Goal: Task Accomplishment & Management: Manage account settings

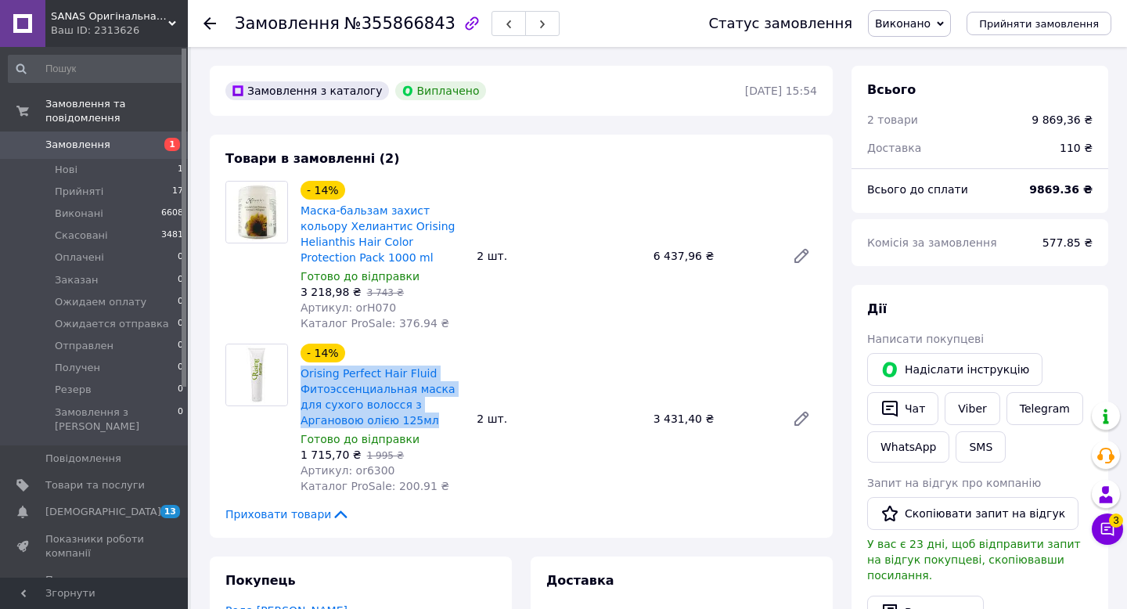
drag, startPoint x: 395, startPoint y: 413, endPoint x: 297, endPoint y: 376, distance: 105.5
click at [297, 376] on div "- 14% Orising Perfect Hair Fluid Фитоэссенциальная маска для сухого волосся з А…" at bounding box center [382, 419] width 176 height 157
copy link "Orising Perfect Hair Fluid Фитоэссенциальная маска для сухого волосся з Арганов…"
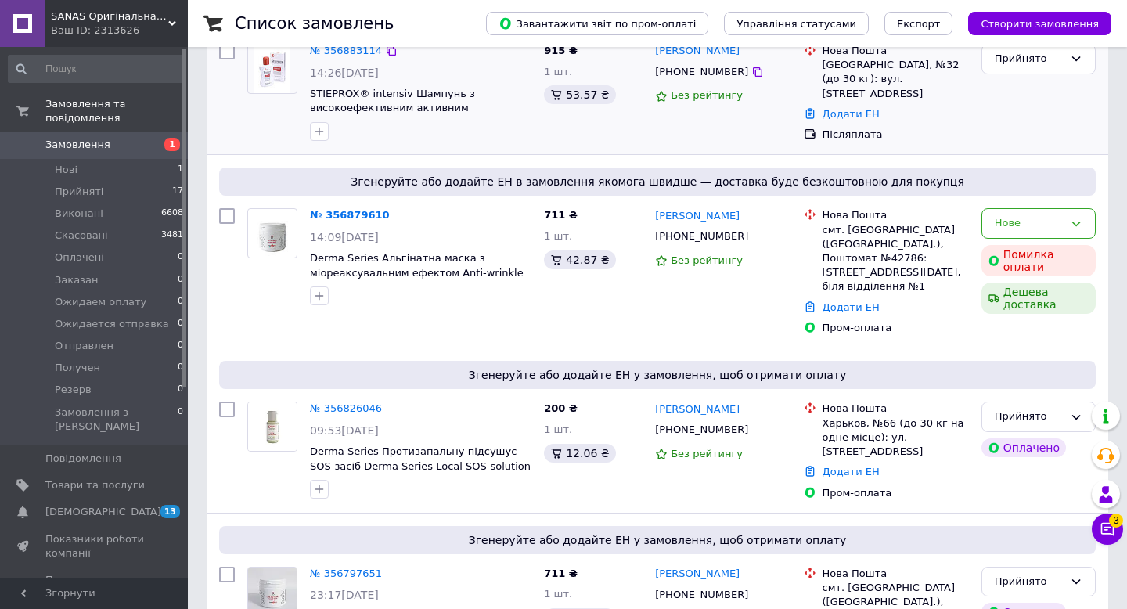
scroll to position [233, 0]
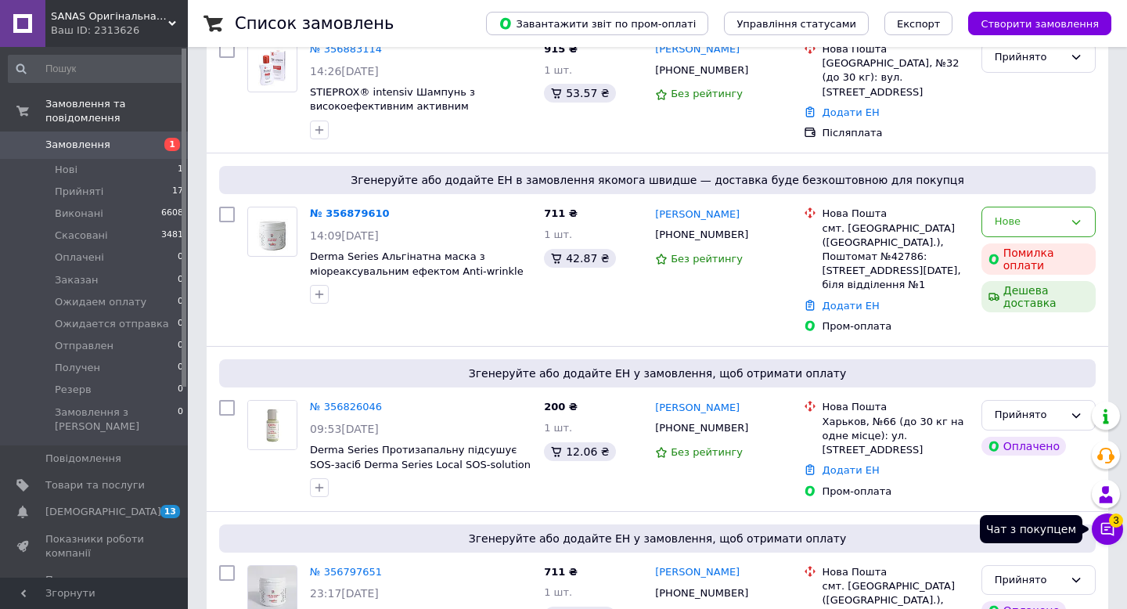
click at [1113, 530] on icon at bounding box center [1107, 529] width 13 height 13
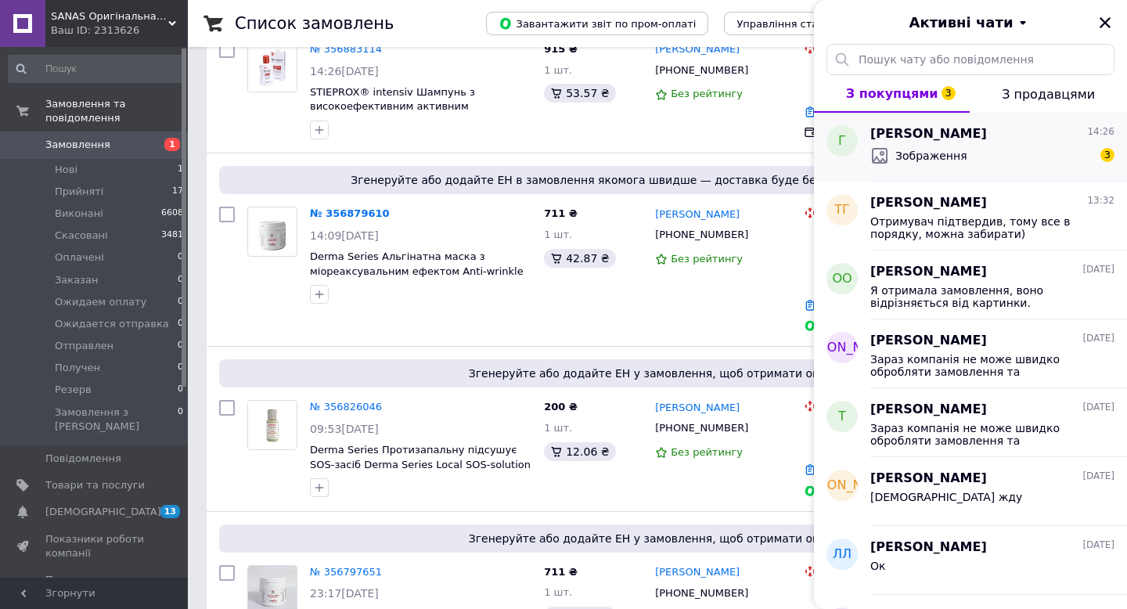
click at [1043, 172] on div "Галина Горбач 14:26 Зображення 3" at bounding box center [998, 147] width 257 height 69
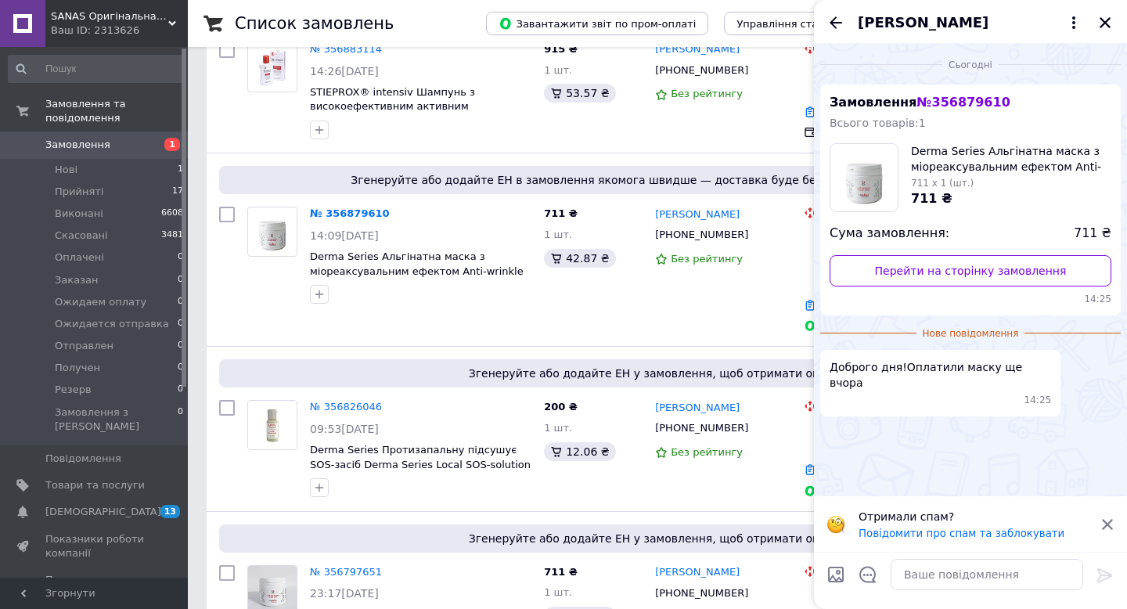
scroll to position [153, 0]
click at [920, 582] on textarea at bounding box center [987, 574] width 193 height 31
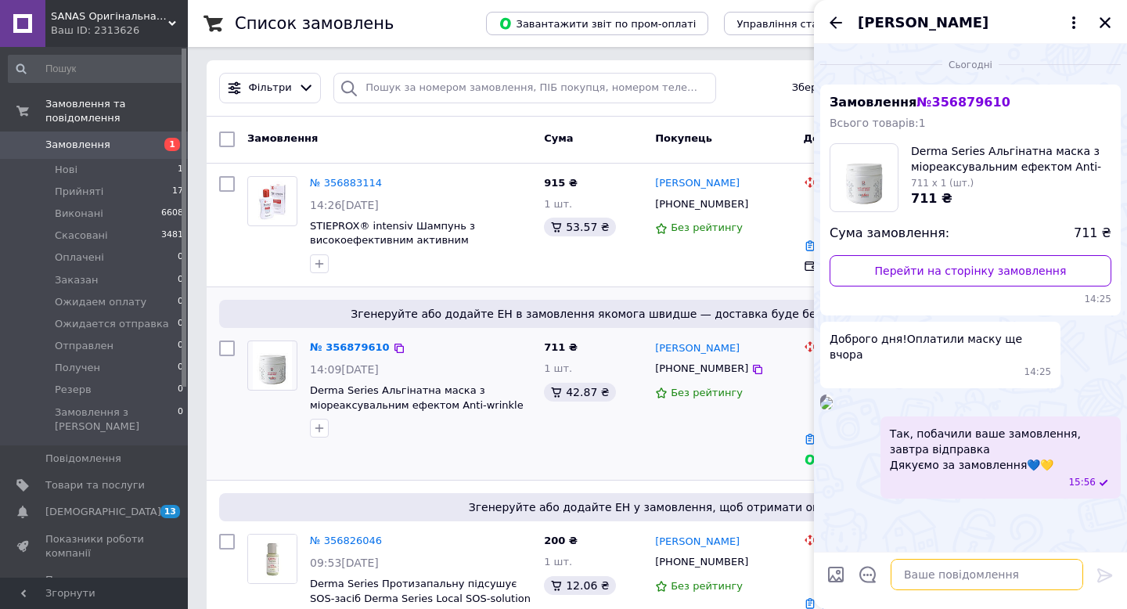
scroll to position [0, 0]
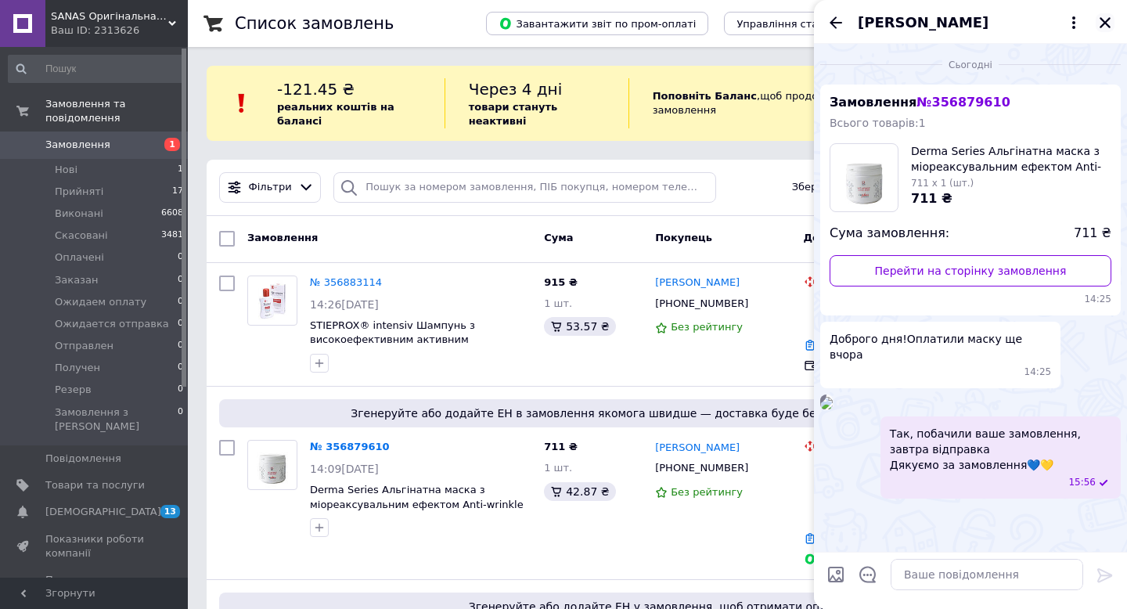
click at [1104, 24] on icon "Закрити" at bounding box center [1105, 22] width 11 height 11
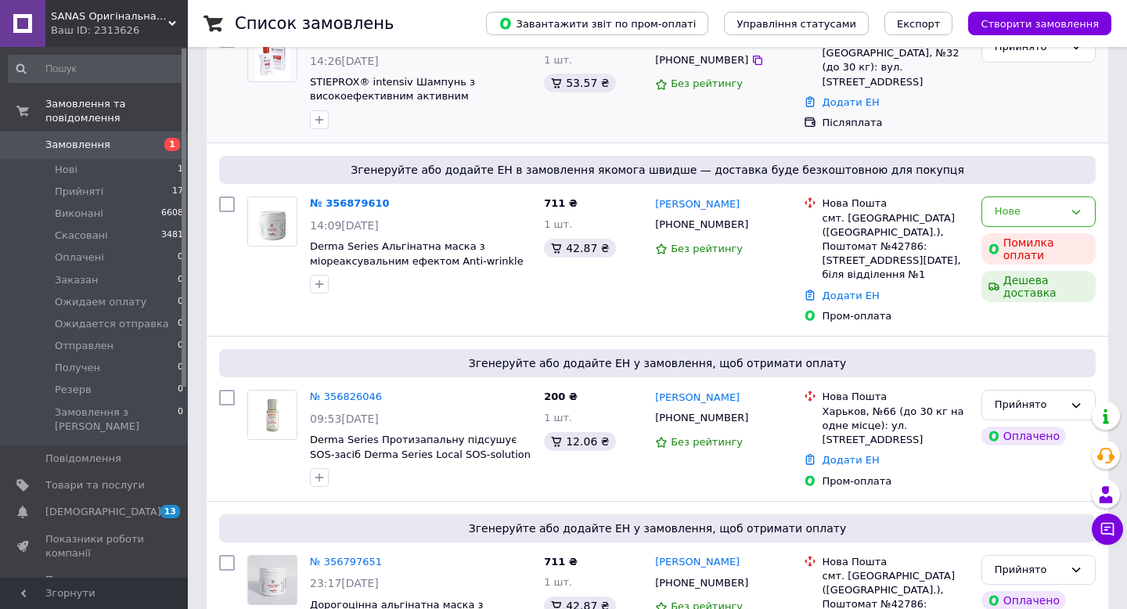
scroll to position [257, 0]
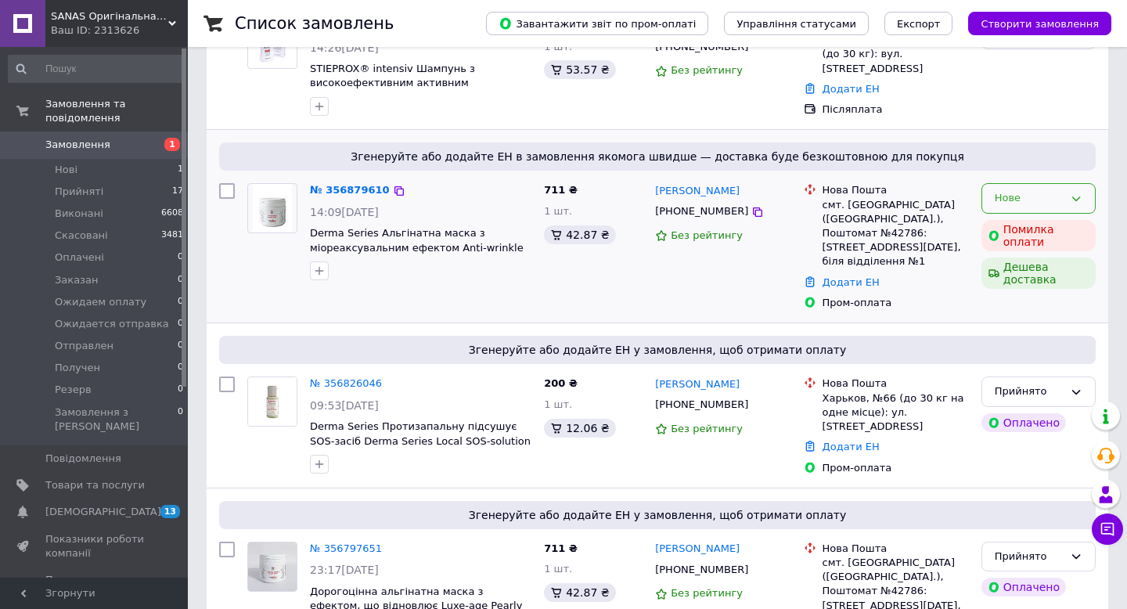
click at [1055, 193] on div "Нове" at bounding box center [1029, 198] width 69 height 16
click at [1034, 264] on li "Скасовано" at bounding box center [1038, 264] width 113 height 29
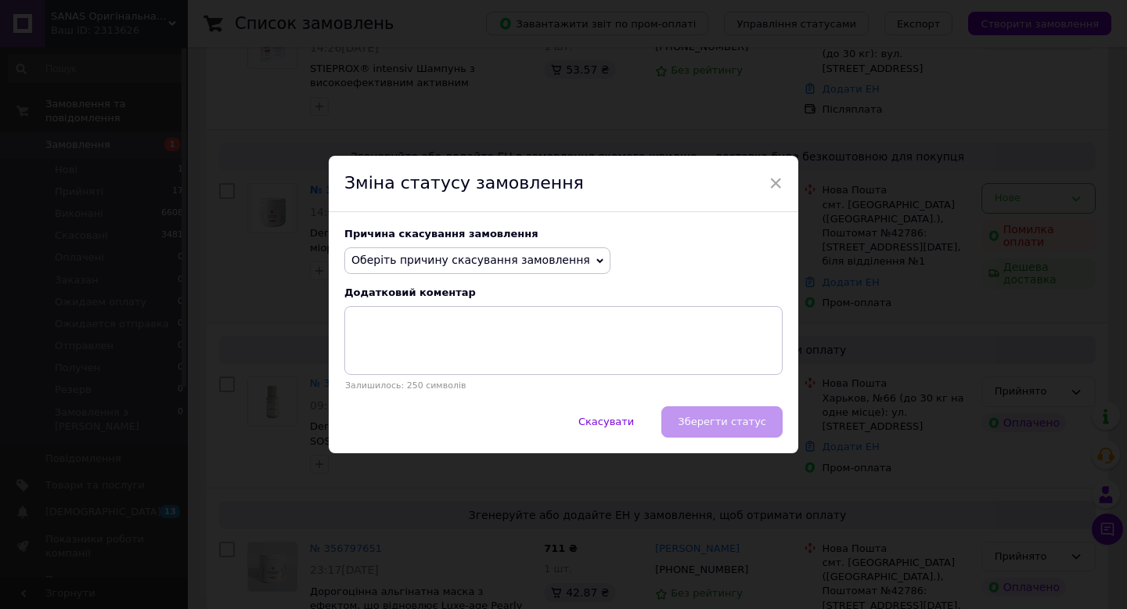
click at [548, 258] on span "Оберіть причину скасування замовлення" at bounding box center [470, 260] width 239 height 13
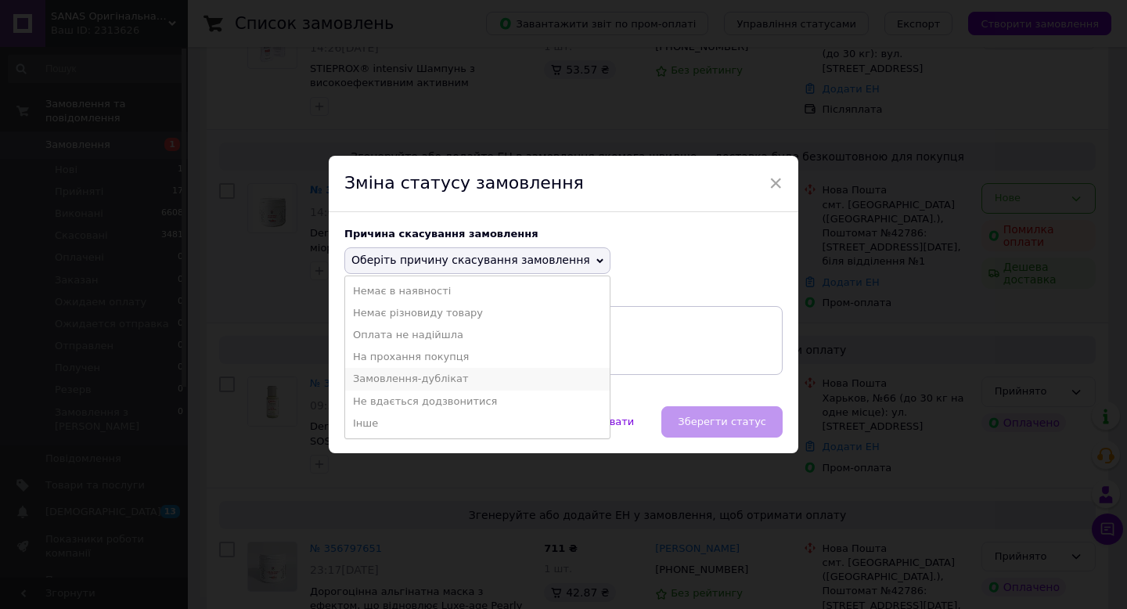
click at [504, 382] on li "Замовлення-дублікат" at bounding box center [477, 379] width 265 height 22
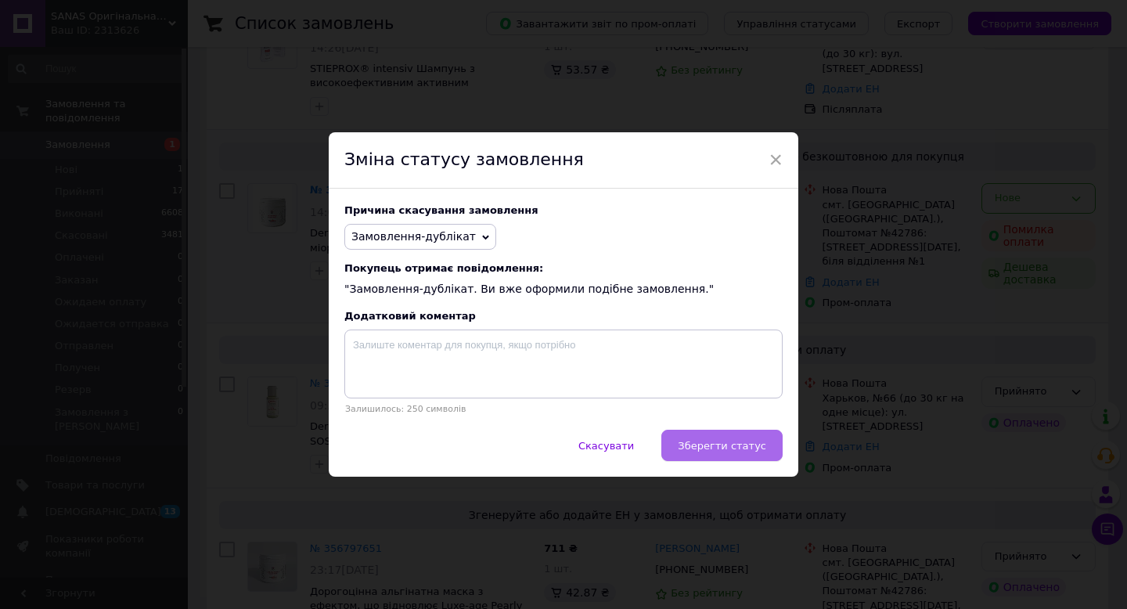
click at [748, 459] on button "Зберегти статус" at bounding box center [721, 445] width 121 height 31
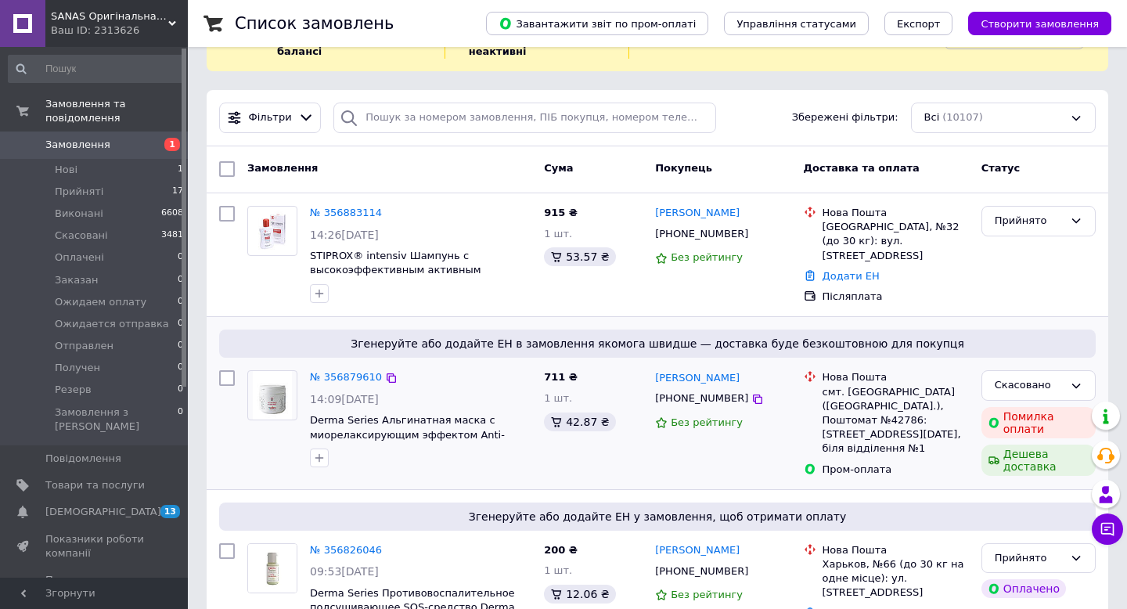
scroll to position [0, 0]
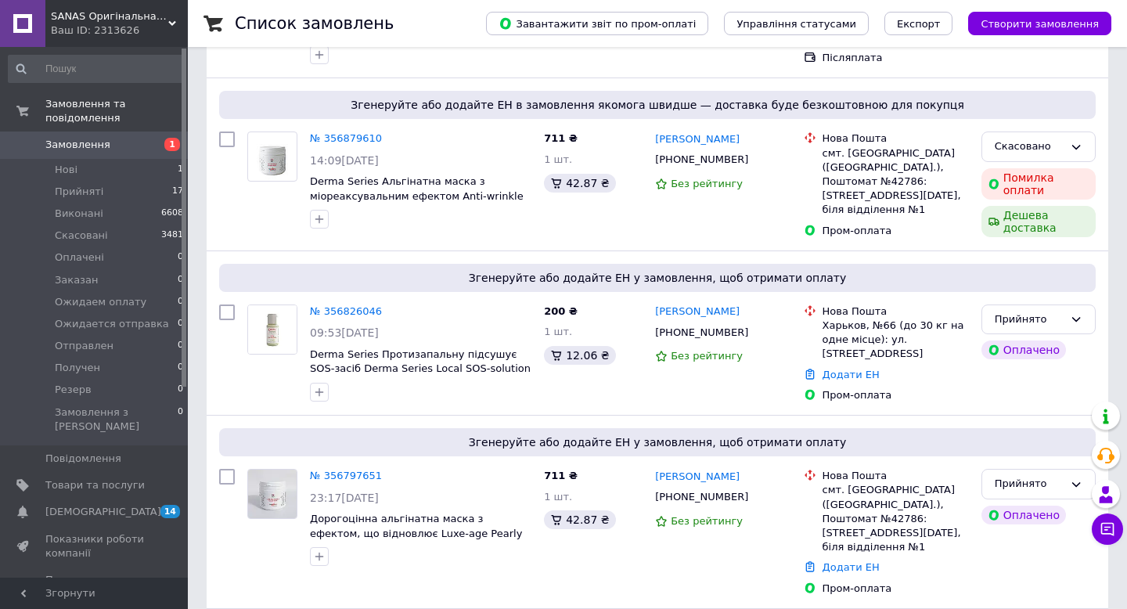
scroll to position [309, 0]
click at [127, 176] on li "Нові 1" at bounding box center [96, 170] width 193 height 22
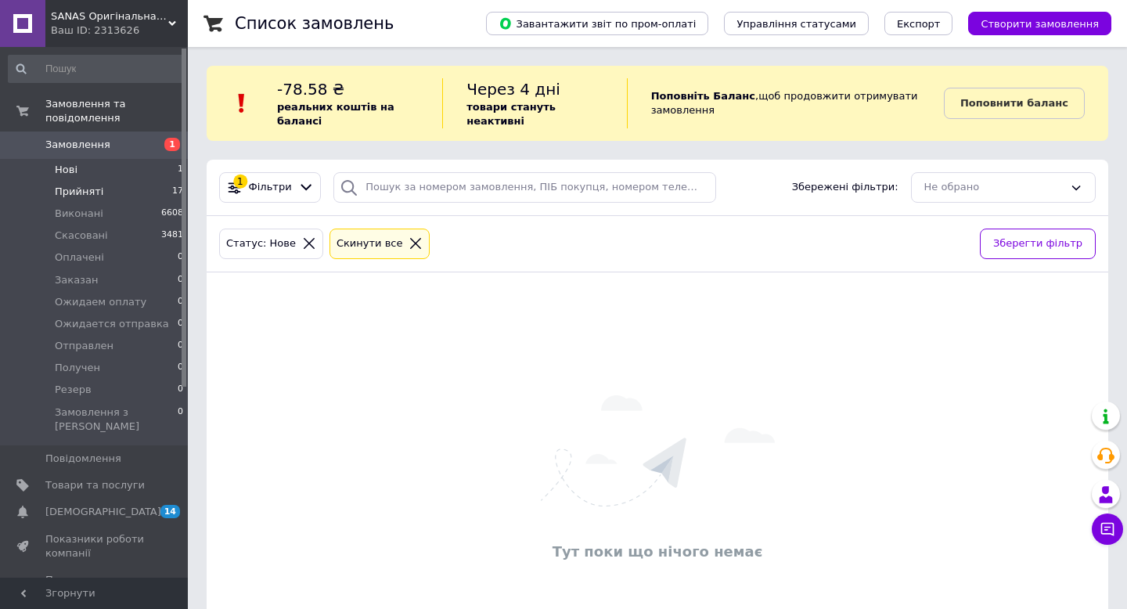
click at [124, 188] on li "Прийняті 17" at bounding box center [96, 192] width 193 height 22
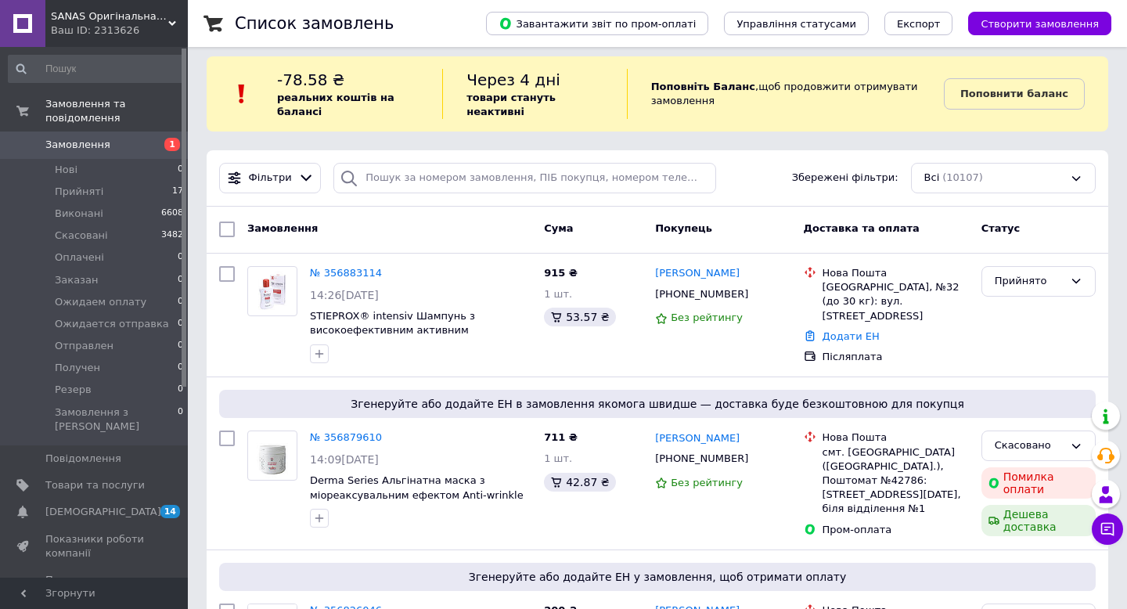
scroll to position [15, 0]
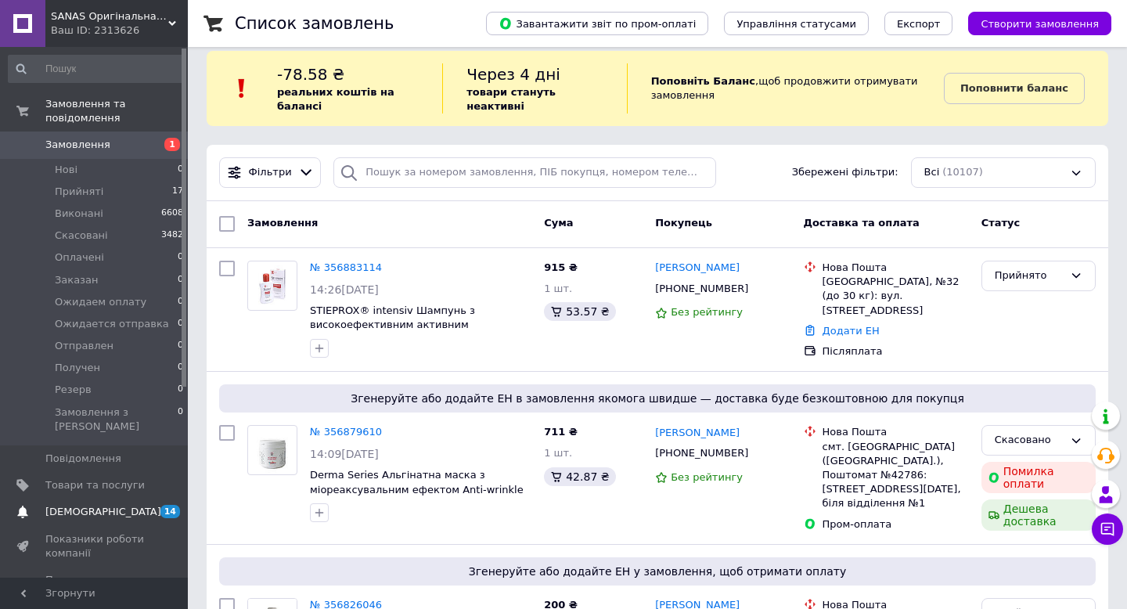
click at [81, 505] on span "[DEMOGRAPHIC_DATA]" at bounding box center [103, 512] width 116 height 14
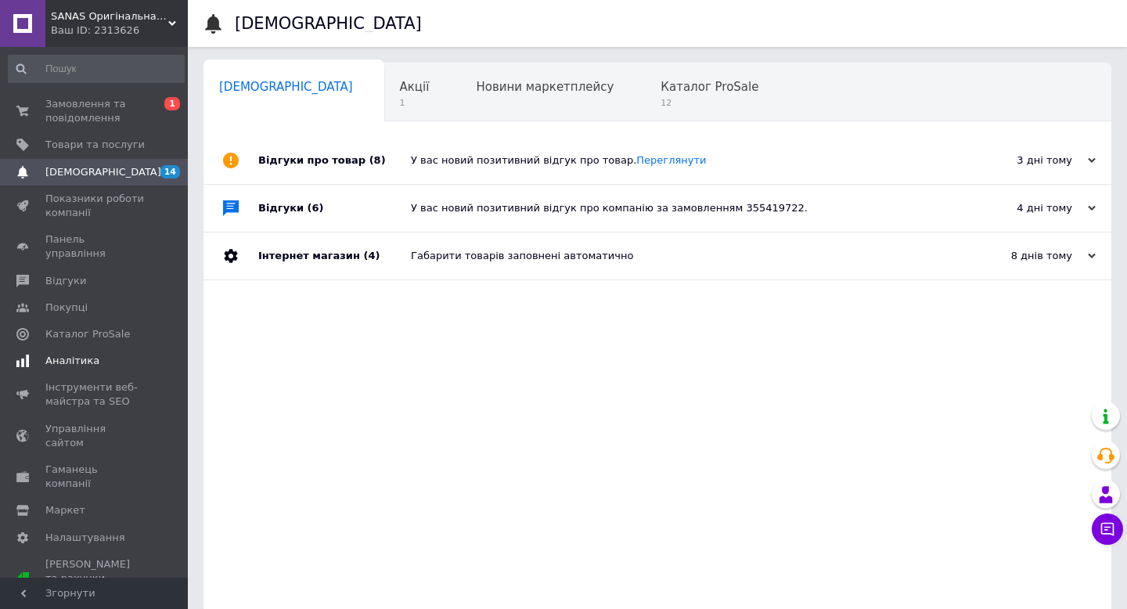
click at [116, 348] on link "Аналітика" at bounding box center [96, 361] width 193 height 27
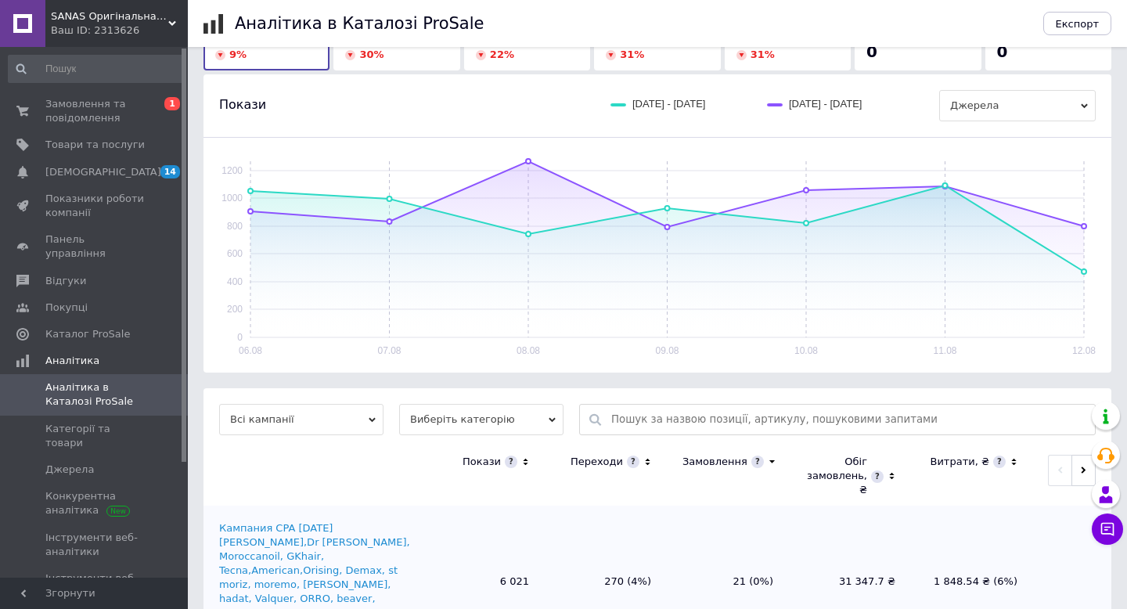
scroll to position [261, 0]
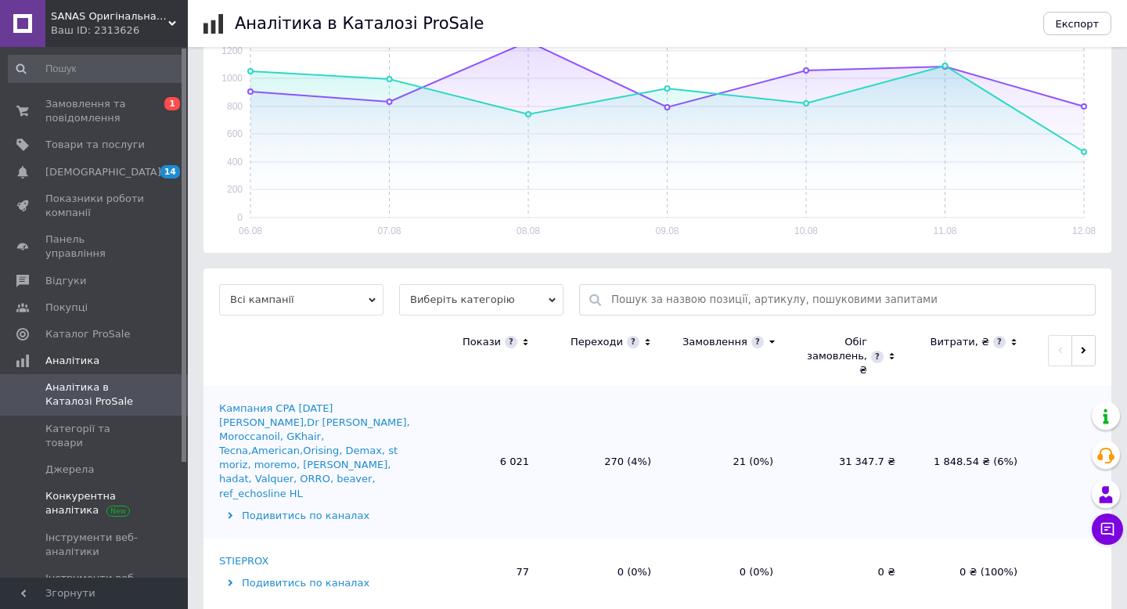
click at [59, 489] on span "Конкурентна аналітика" at bounding box center [94, 503] width 99 height 28
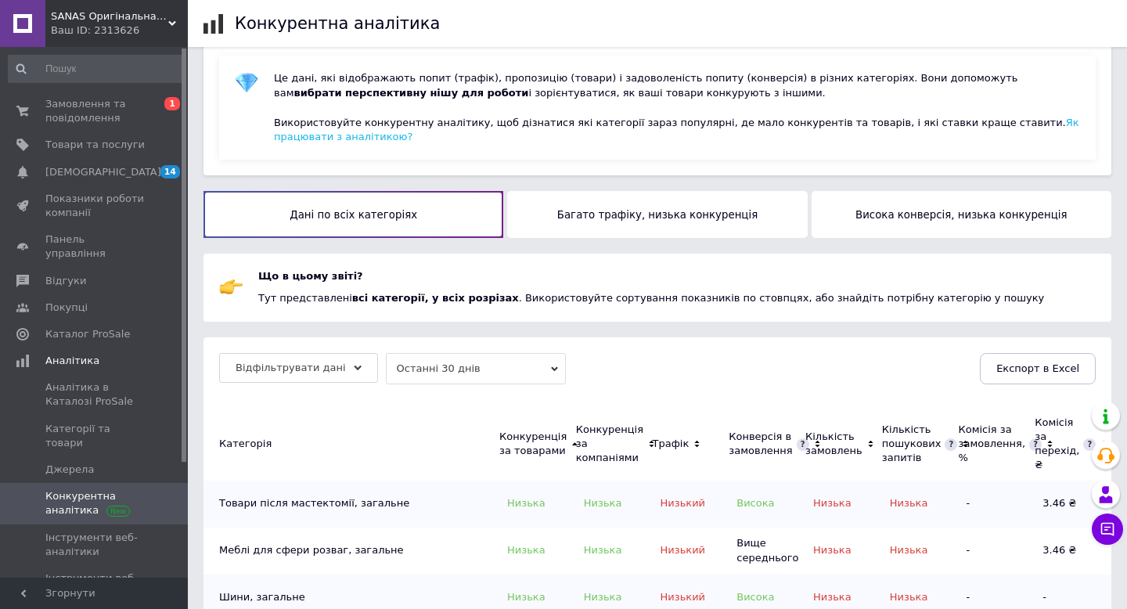
scroll to position [64, 0]
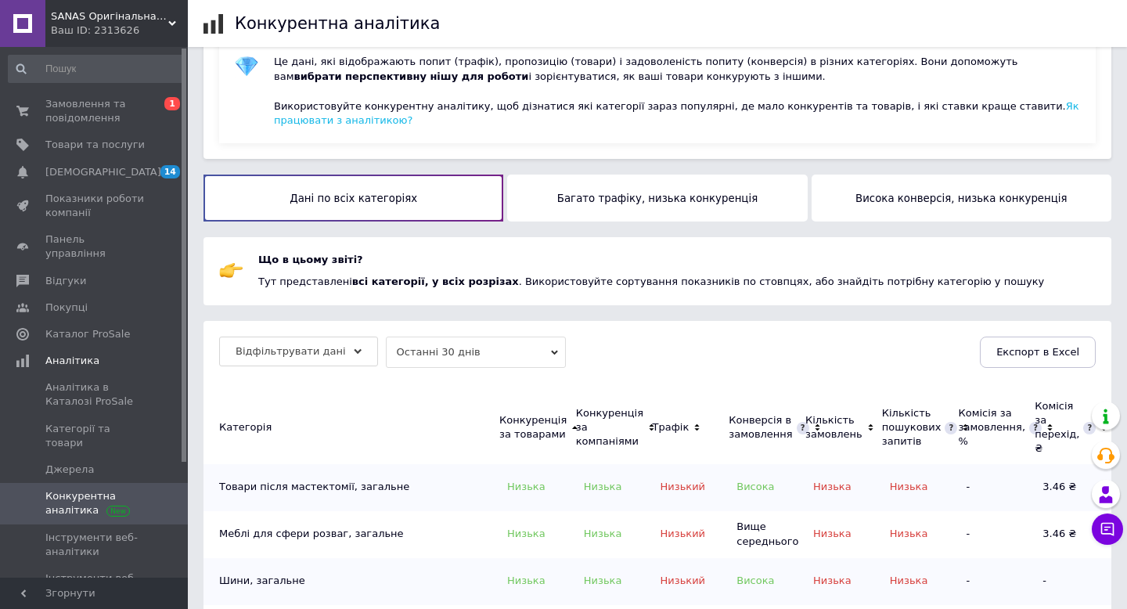
click at [723, 200] on button "Багато трафіку, низька конкуренція" at bounding box center [657, 198] width 300 height 47
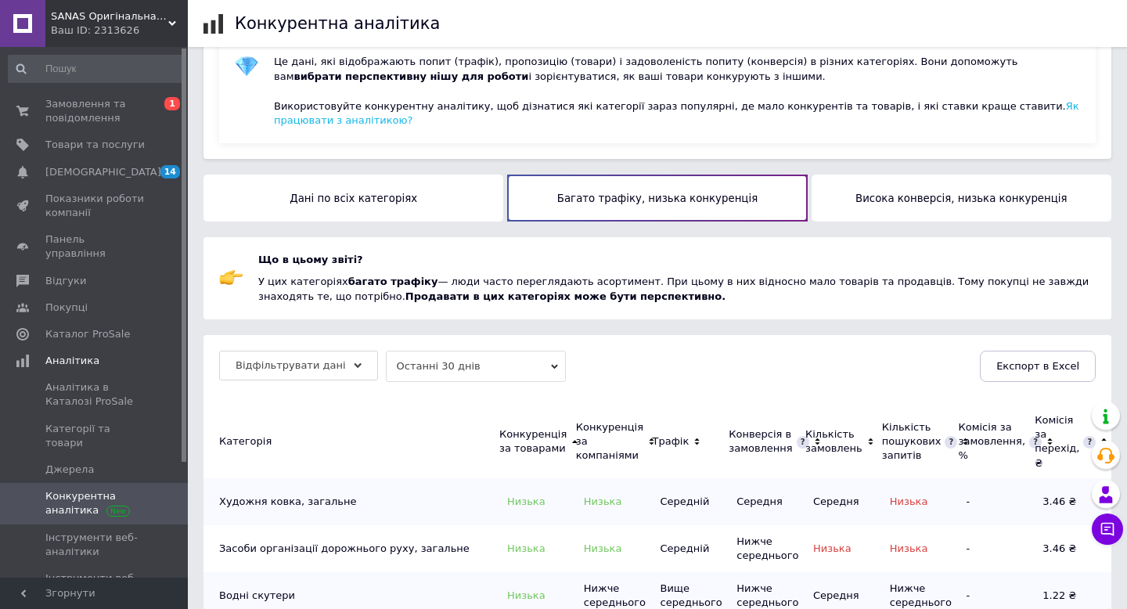
click at [946, 206] on button "Висока конверсія, низька конкуренція" at bounding box center [962, 198] width 300 height 47
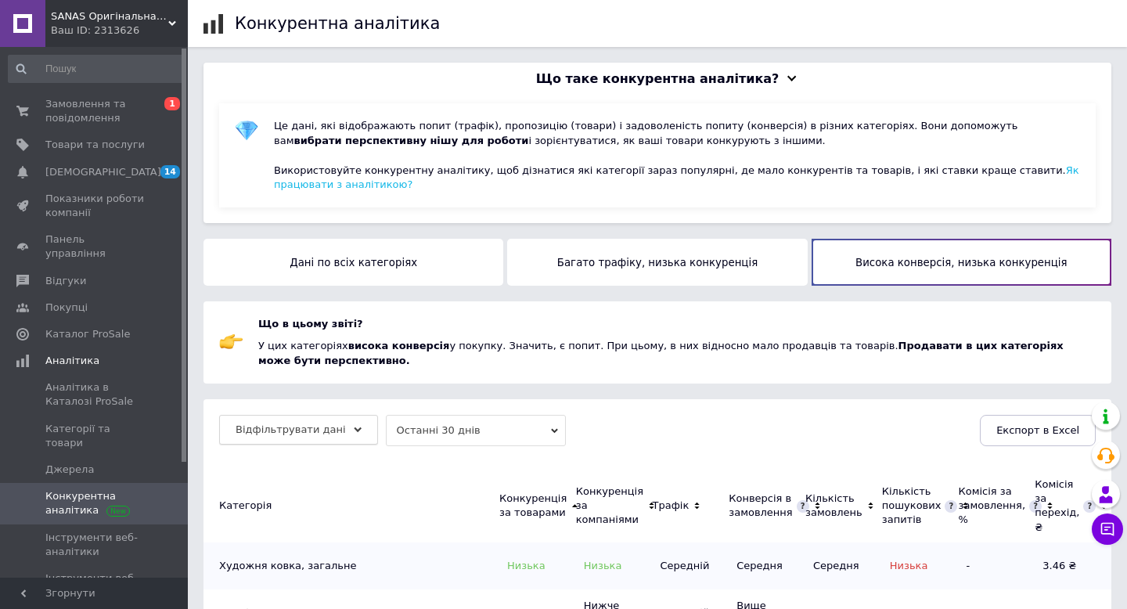
click at [301, 438] on div "Відфільтрувати дані" at bounding box center [298, 430] width 159 height 30
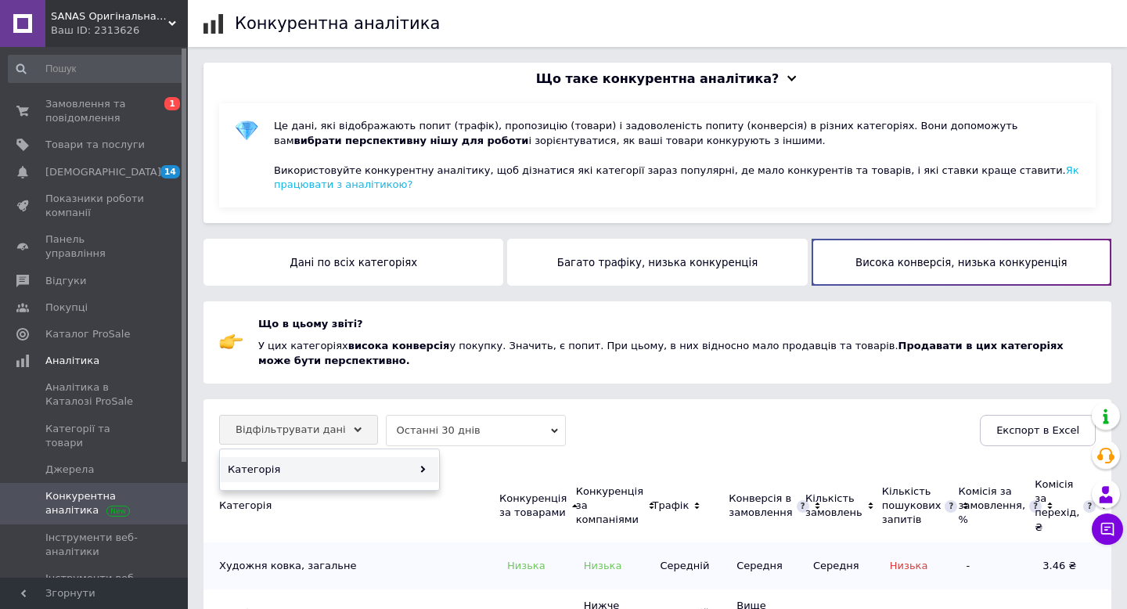
click at [341, 474] on div "Категорія" at bounding box center [330, 469] width 218 height 25
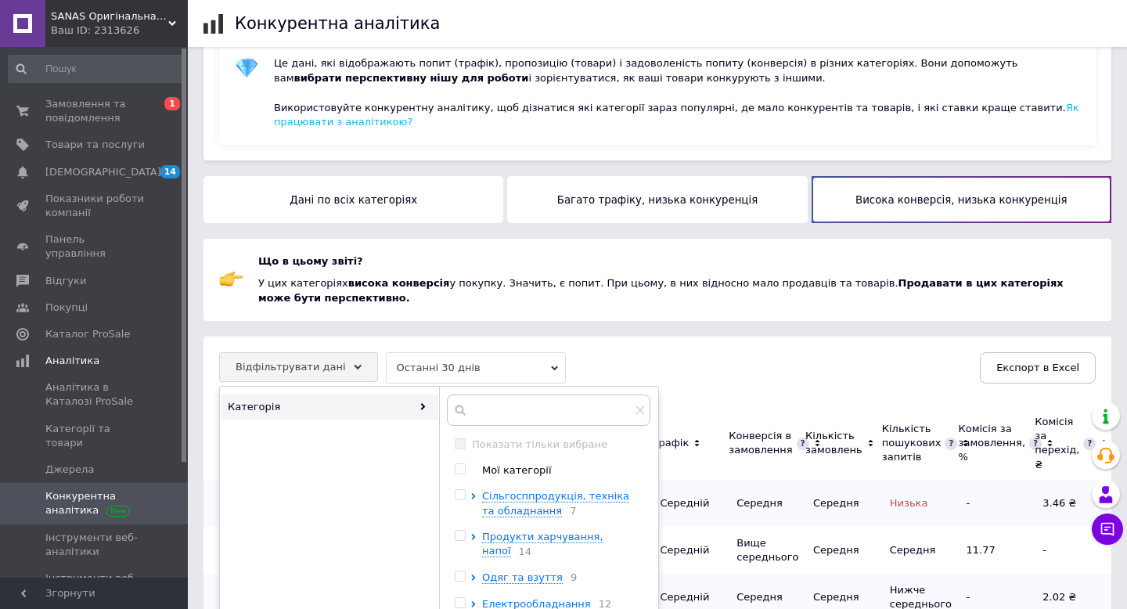
scroll to position [100, 0]
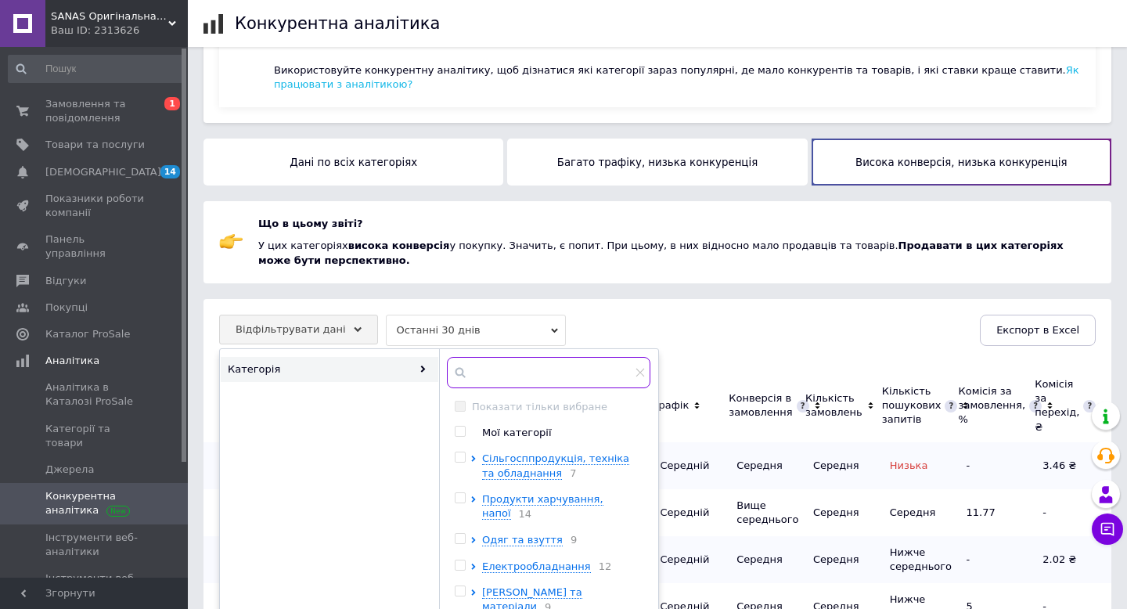
click at [506, 383] on input "text" at bounding box center [549, 372] width 204 height 31
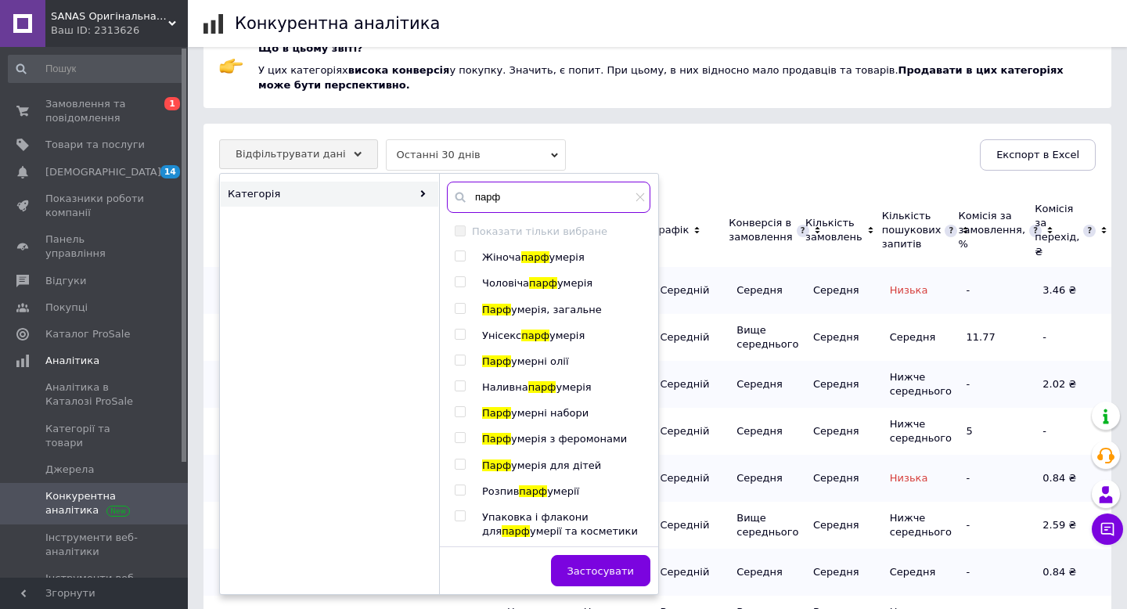
scroll to position [266, 0]
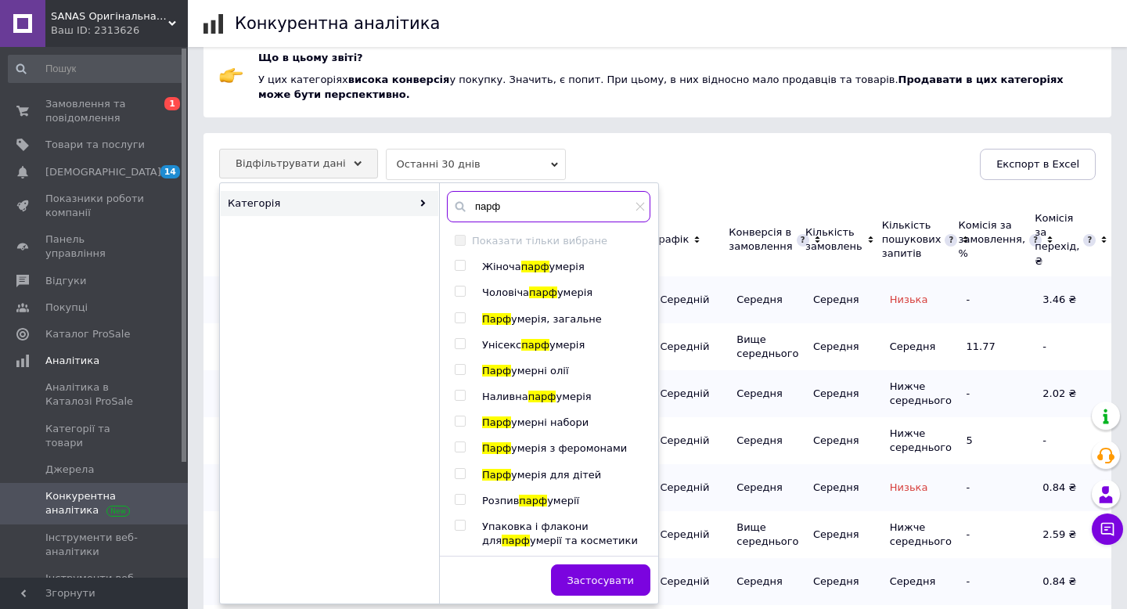
type input "парф"
click at [459, 268] on input "checkbox" at bounding box center [460, 266] width 10 height 10
checkbox input "true"
click at [459, 294] on input "checkbox" at bounding box center [460, 291] width 10 height 10
checkbox input "true"
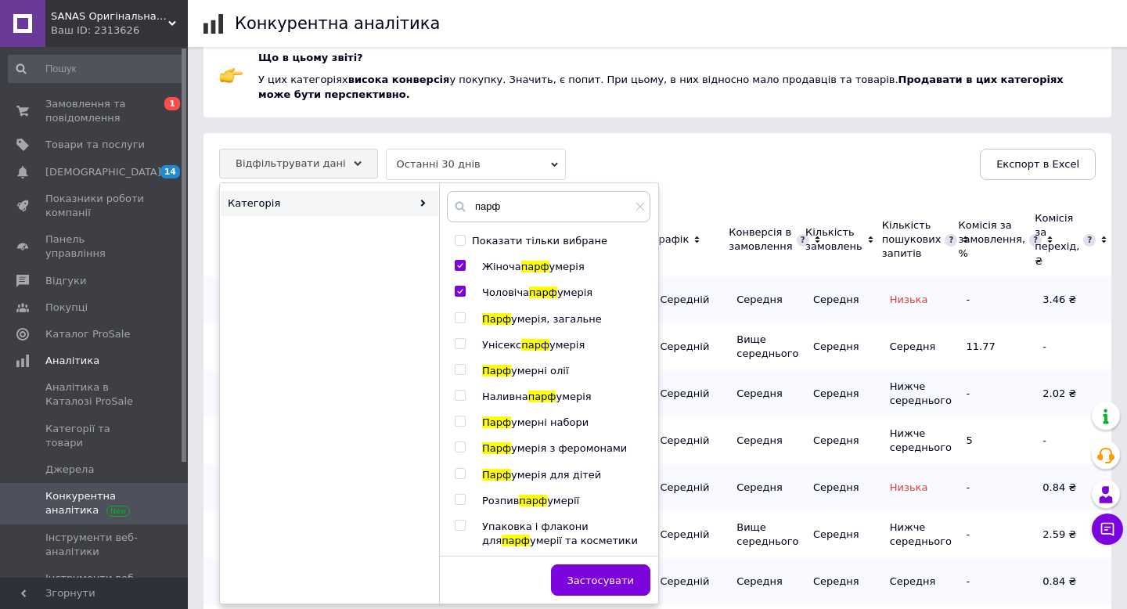
click at [459, 320] on input "checkbox" at bounding box center [460, 318] width 10 height 10
checkbox input "true"
click at [585, 571] on button "Застосувати" at bounding box center [600, 579] width 99 height 31
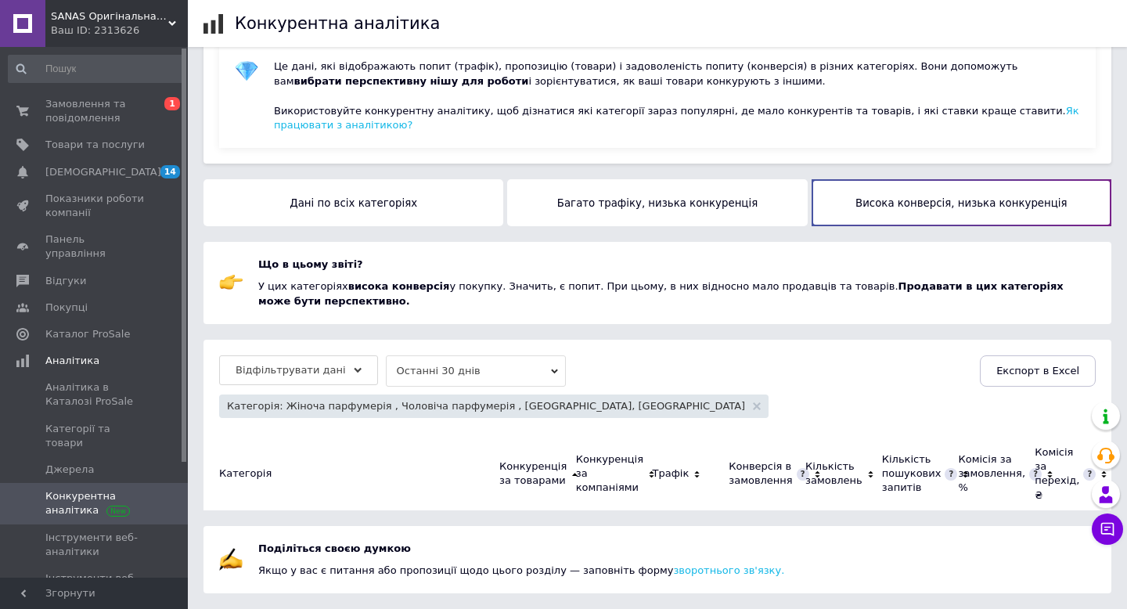
scroll to position [59, 0]
click at [753, 403] on icon at bounding box center [757, 406] width 8 height 8
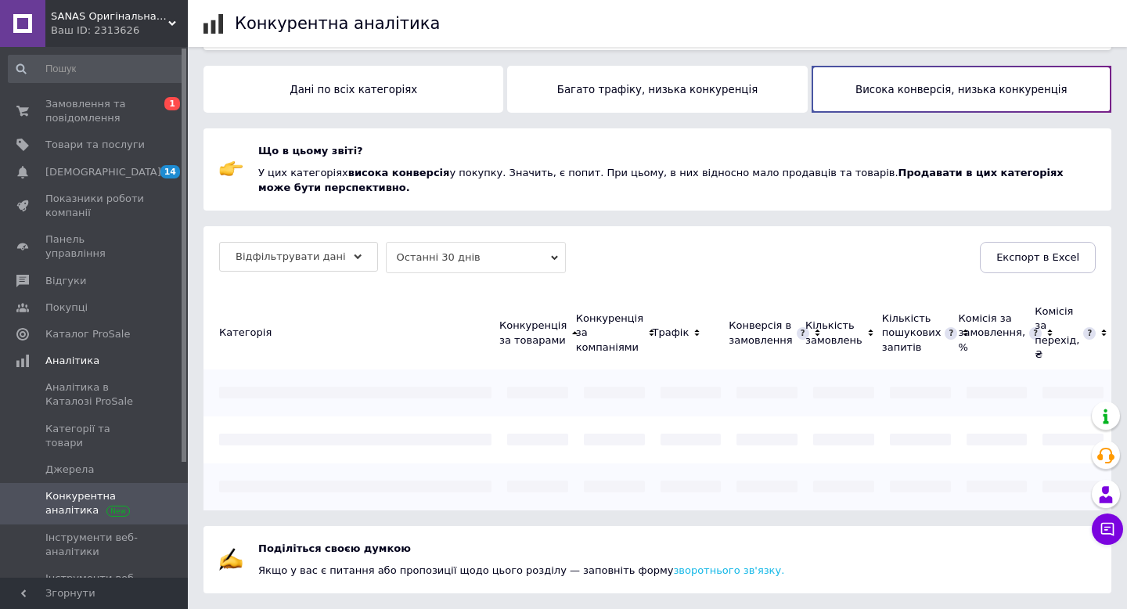
scroll to position [266, 0]
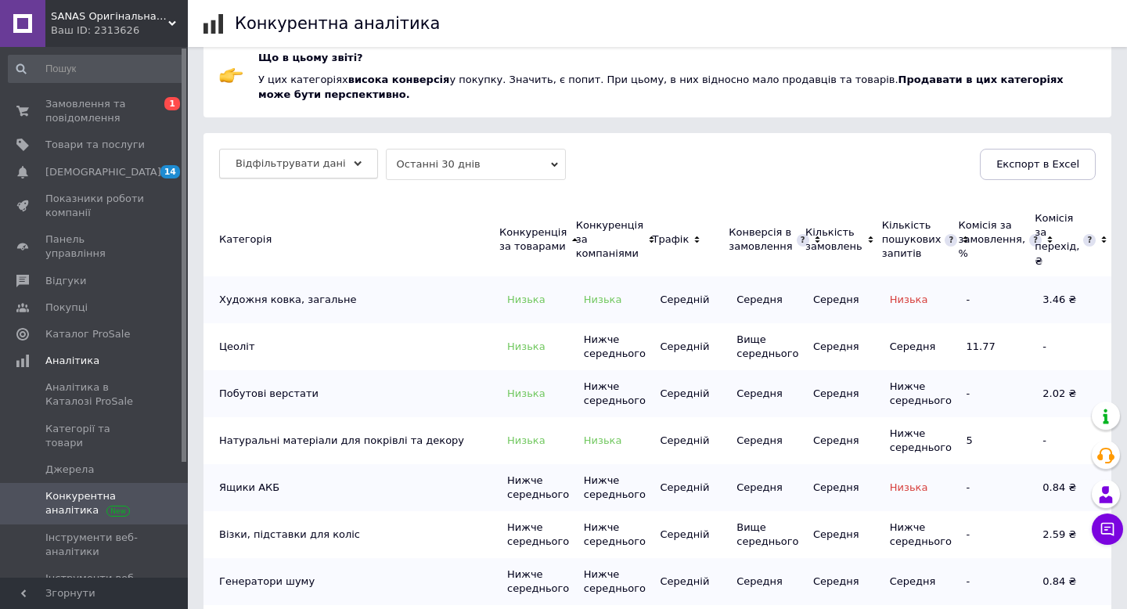
click at [329, 162] on span "Відфільтрувати дані" at bounding box center [291, 163] width 110 height 12
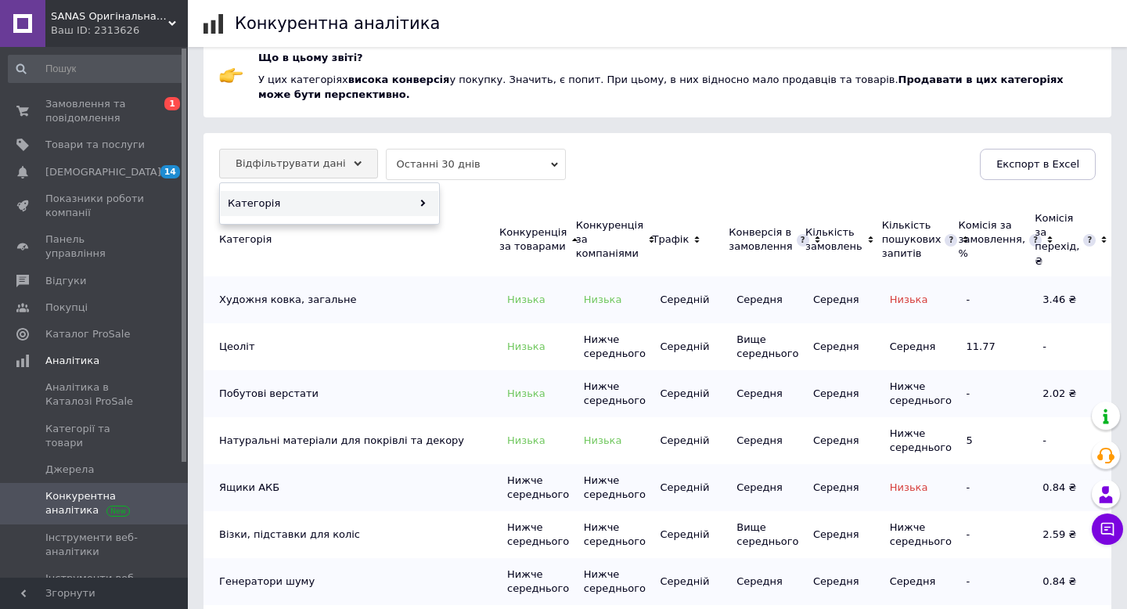
click at [341, 196] on div "Категорія" at bounding box center [330, 203] width 218 height 25
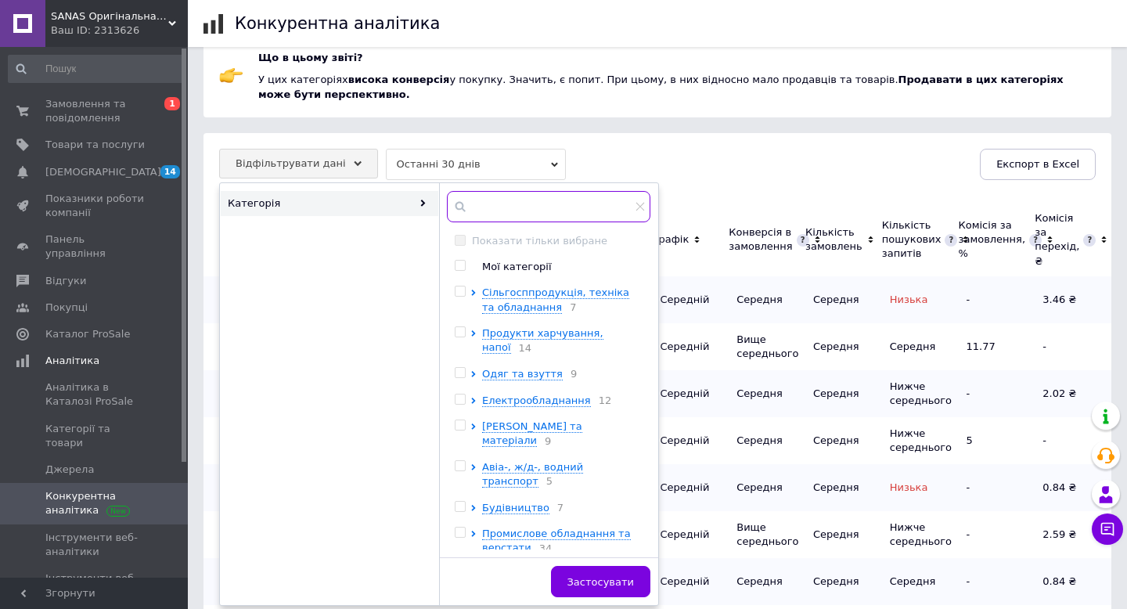
click at [531, 209] on input "text" at bounding box center [549, 206] width 204 height 31
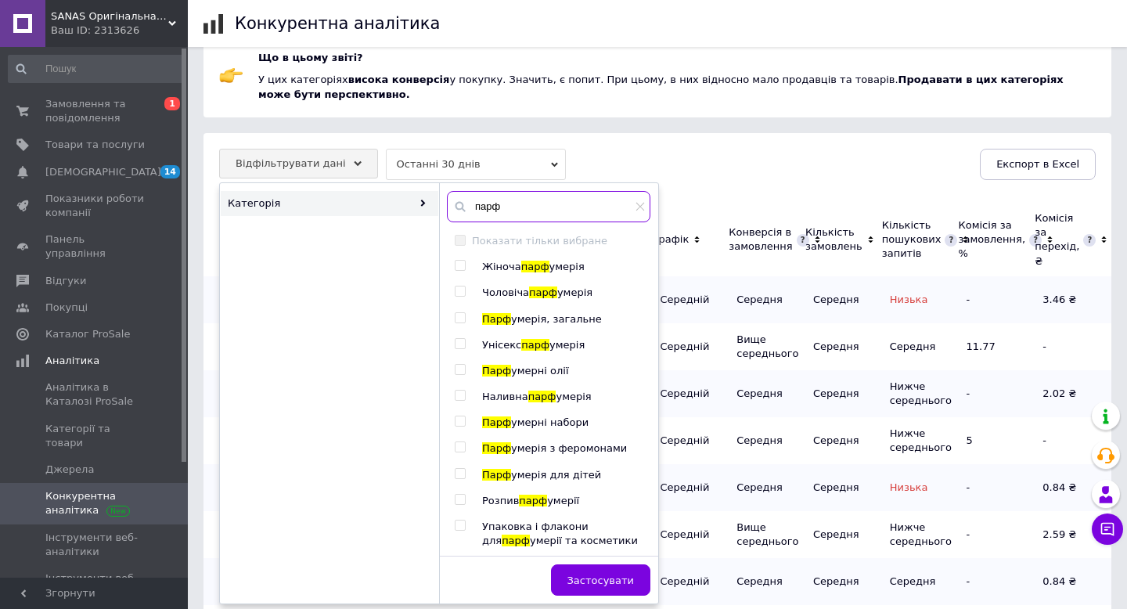
type input "парф"
click at [460, 268] on input "checkbox" at bounding box center [460, 266] width 10 height 10
checkbox input "true"
click at [594, 587] on button "Застосувати" at bounding box center [600, 579] width 99 height 31
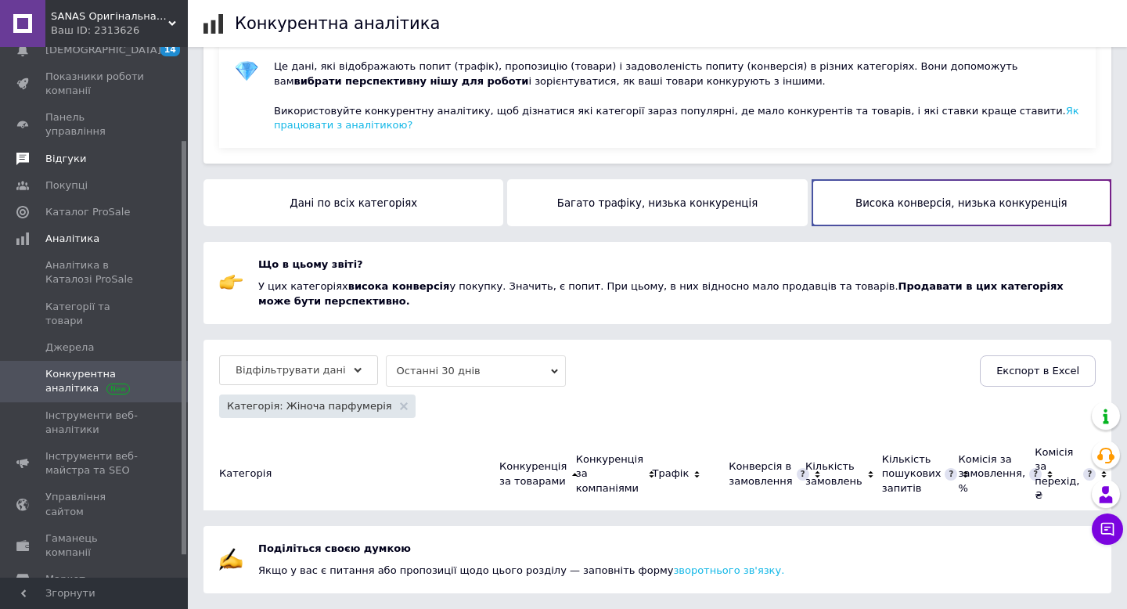
scroll to position [120, 0]
click at [102, 85] on span "Показники роботи компанії" at bounding box center [94, 86] width 99 height 28
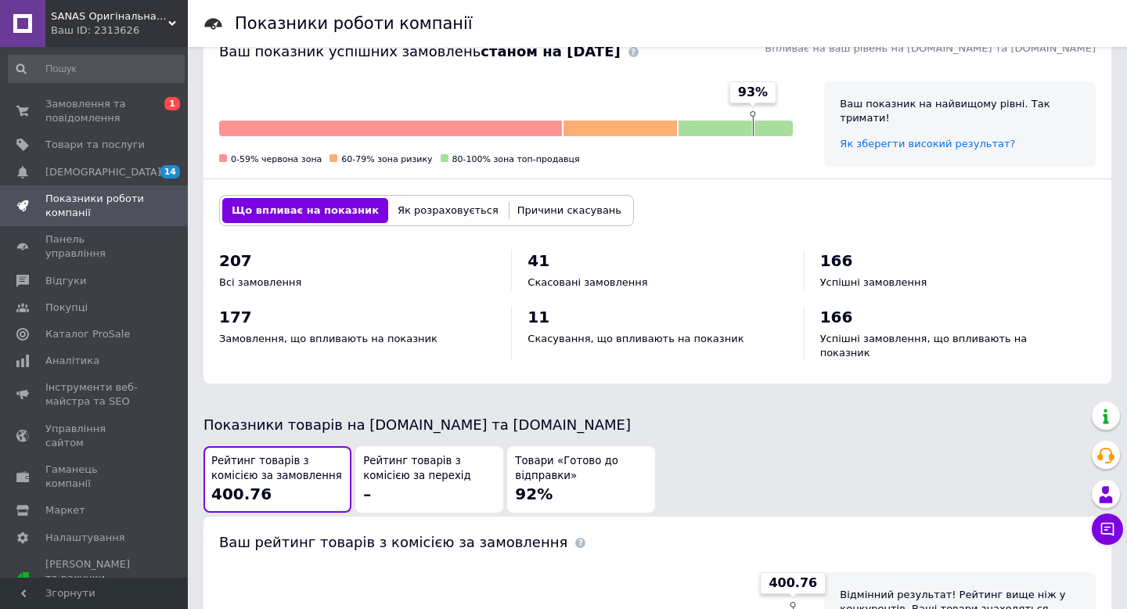
scroll to position [493, 0]
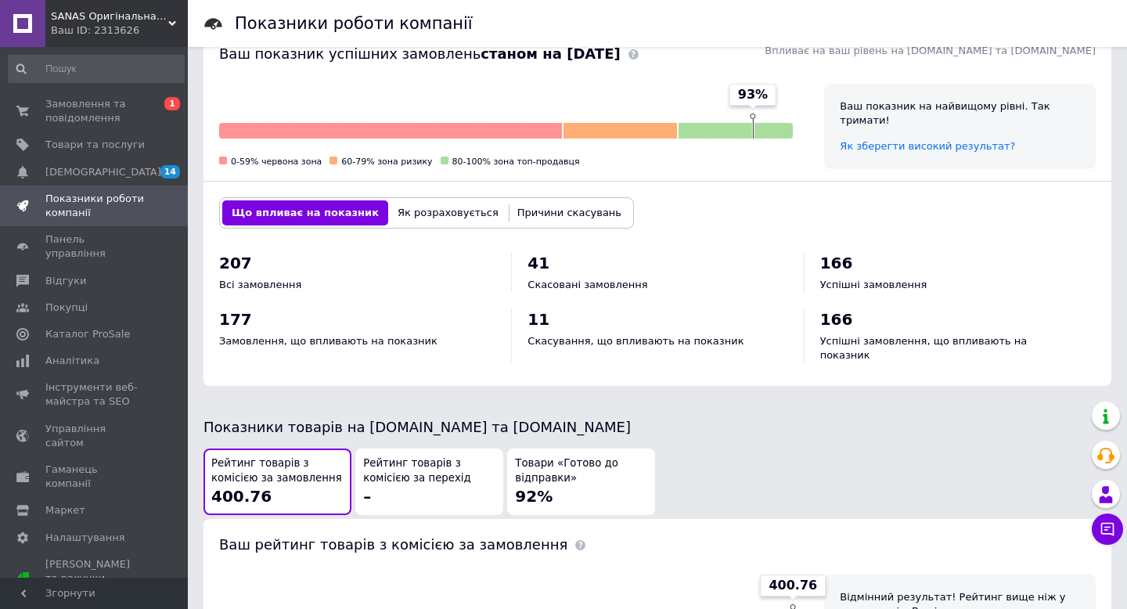
click at [545, 208] on button "Причини скасувань" at bounding box center [569, 212] width 123 height 25
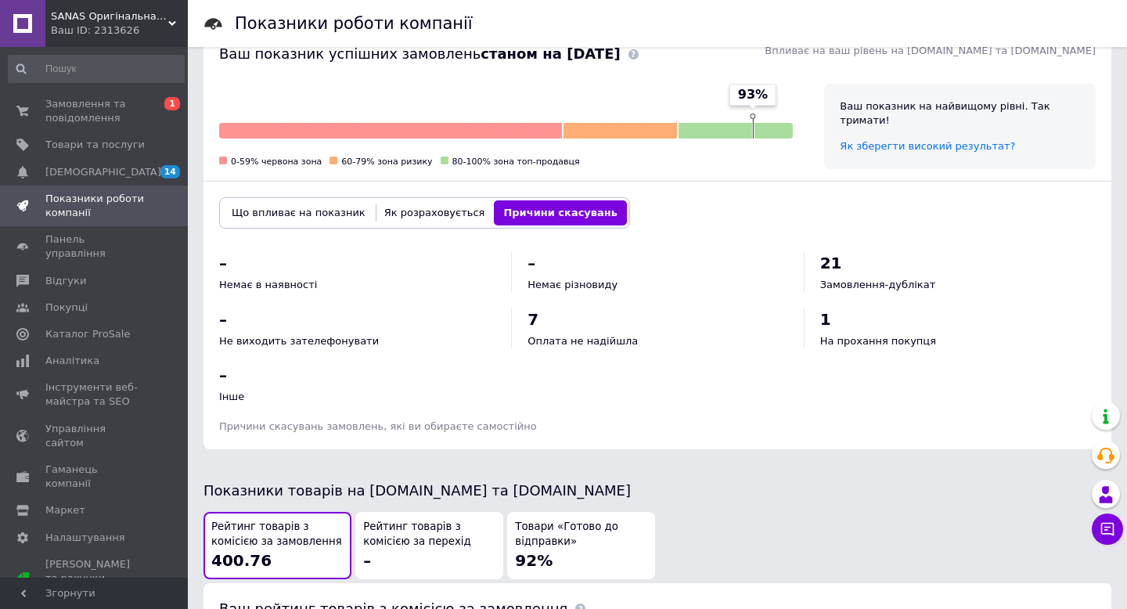
click at [323, 209] on button "Що впливає на показник" at bounding box center [298, 212] width 153 height 25
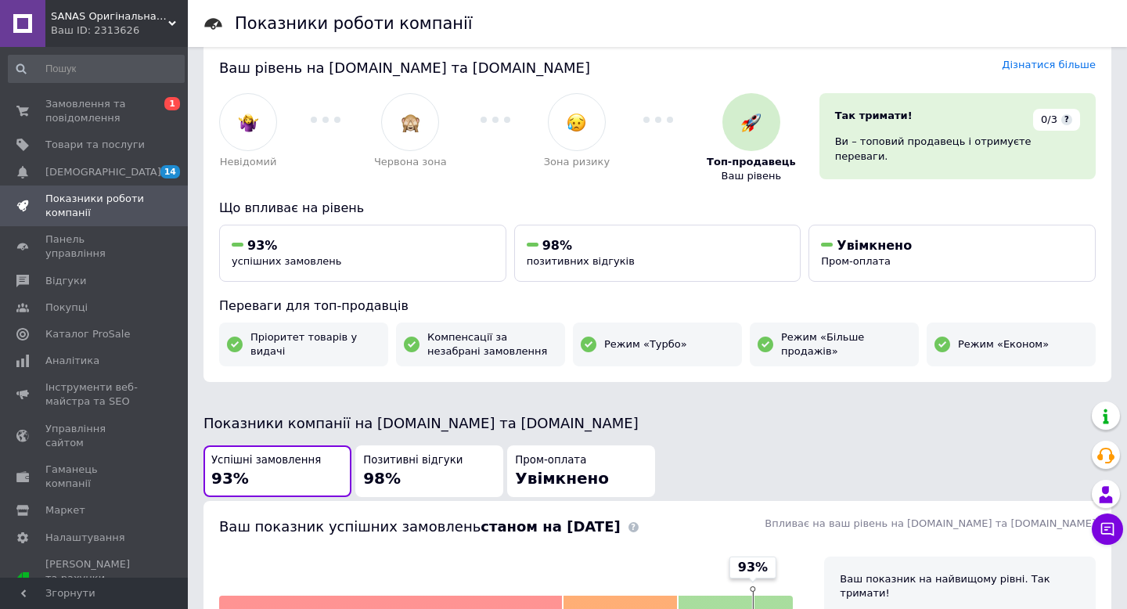
scroll to position [0, 0]
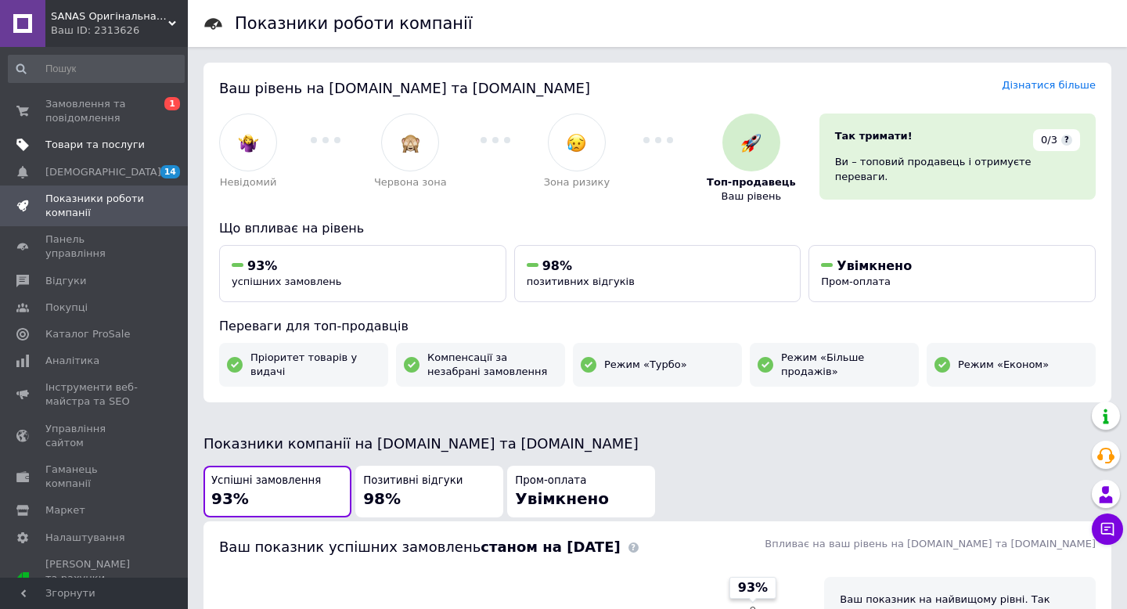
click at [119, 140] on span "Товари та послуги" at bounding box center [94, 145] width 99 height 14
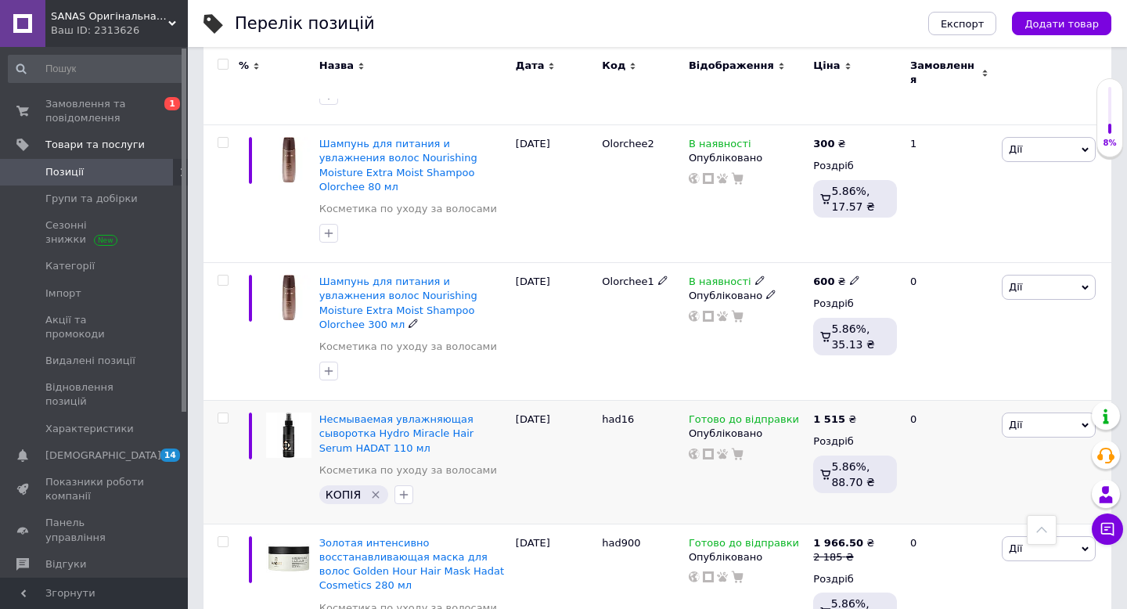
scroll to position [476, 0]
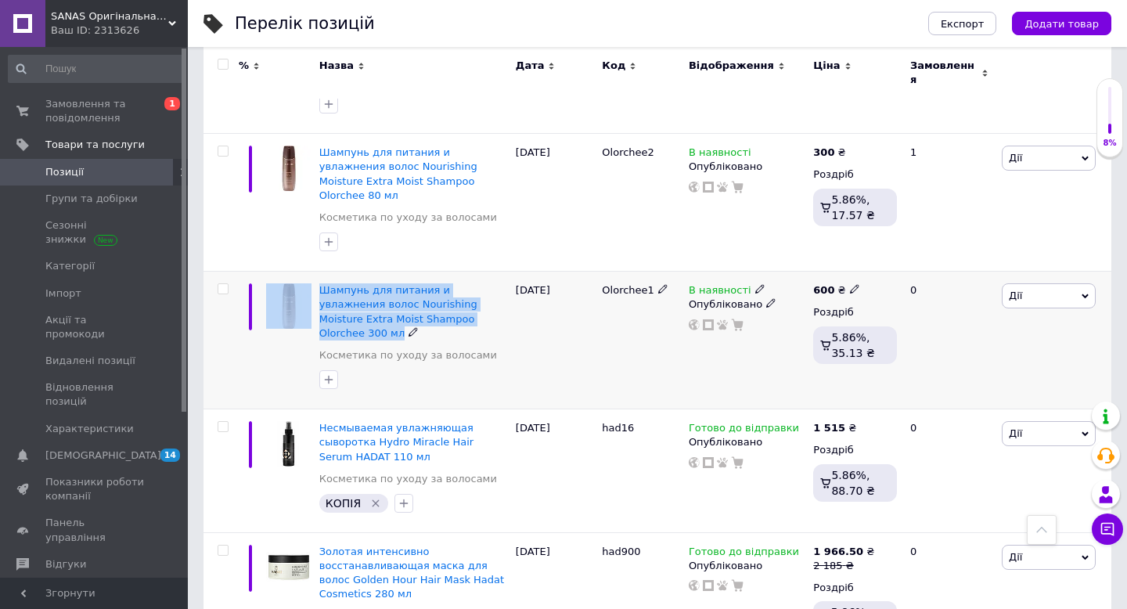
drag, startPoint x: 465, startPoint y: 281, endPoint x: 315, endPoint y: 255, distance: 152.5
click at [315, 272] on div "Шампунь для питания и увлажнения волос Nourishing Moisture Extra Moist Shampoo …" at bounding box center [658, 341] width 908 height 138
copy div "Шампунь для питания и увлажнения волос Nourishing Moisture Extra Moist Shampoo …"
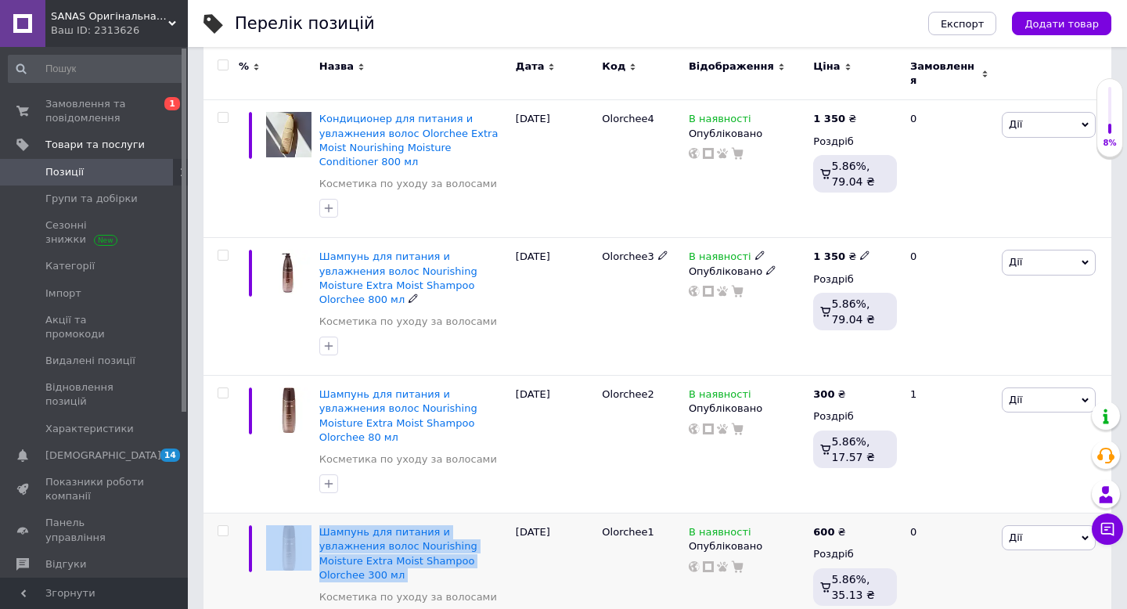
scroll to position [237, 0]
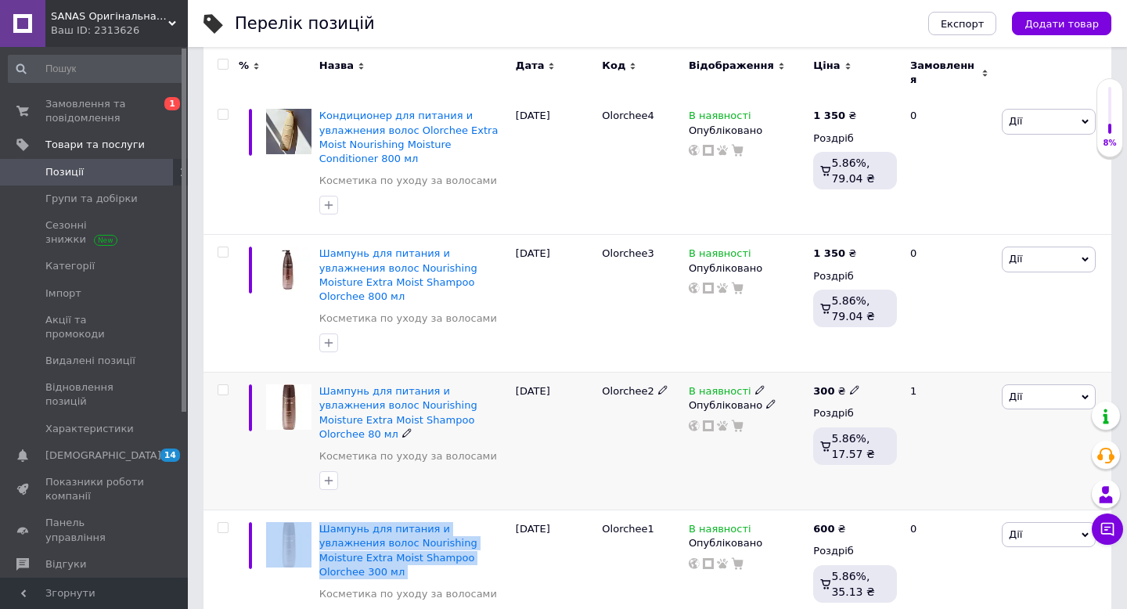
copy div "Шампунь для питания и увлажнения волос Nourishing Moisture Extra Moist Shampoo …"
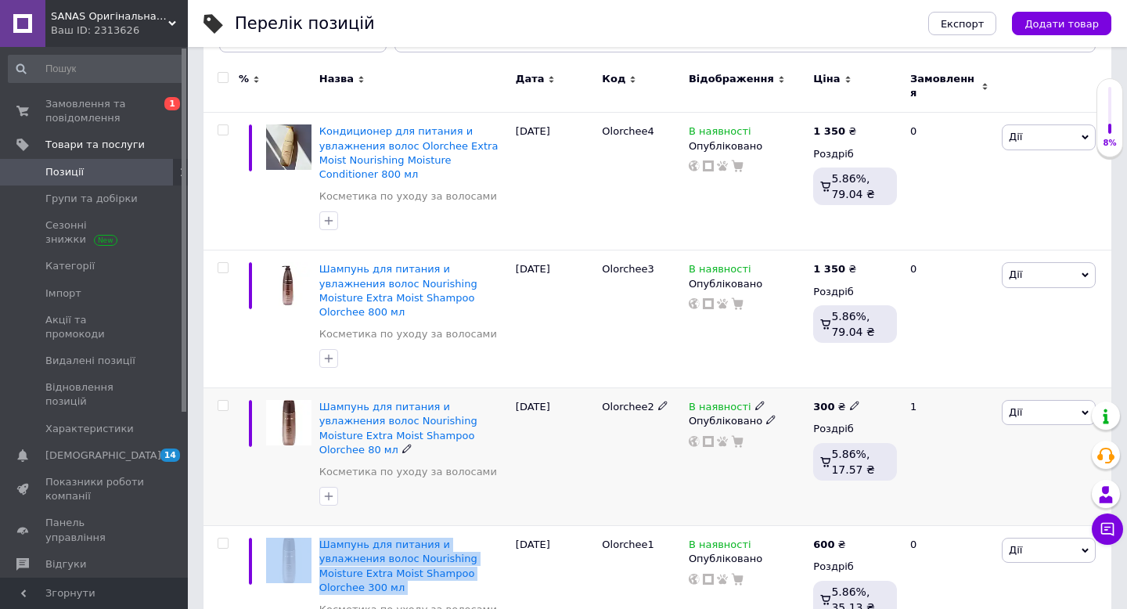
scroll to position [0, 0]
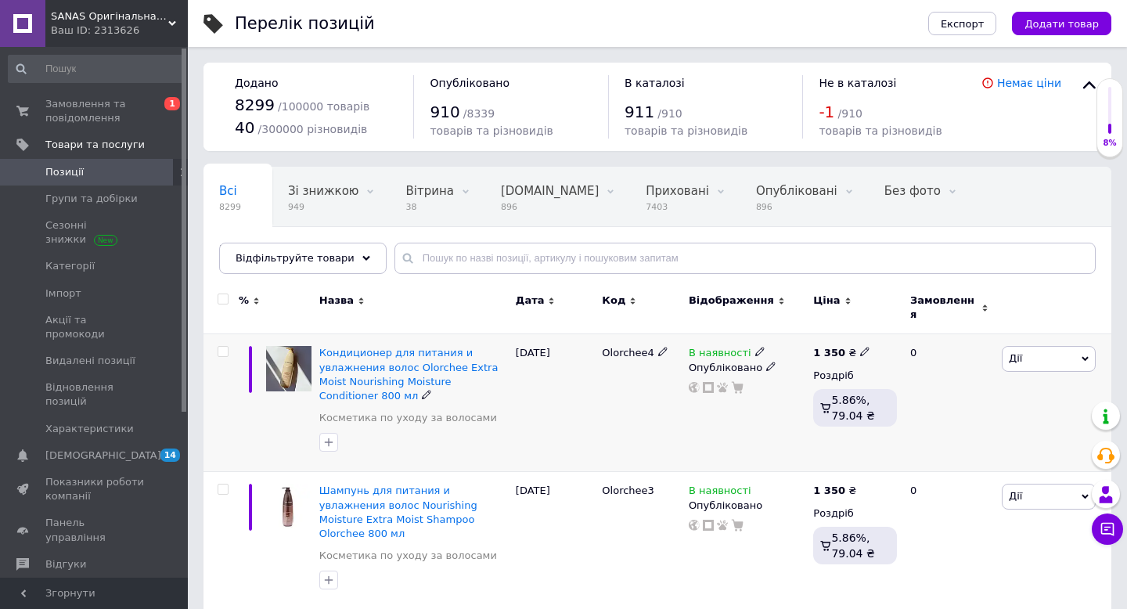
click at [1040, 353] on span "Дії" at bounding box center [1049, 358] width 94 height 25
click at [957, 429] on li "Копіювати" at bounding box center [991, 433] width 207 height 22
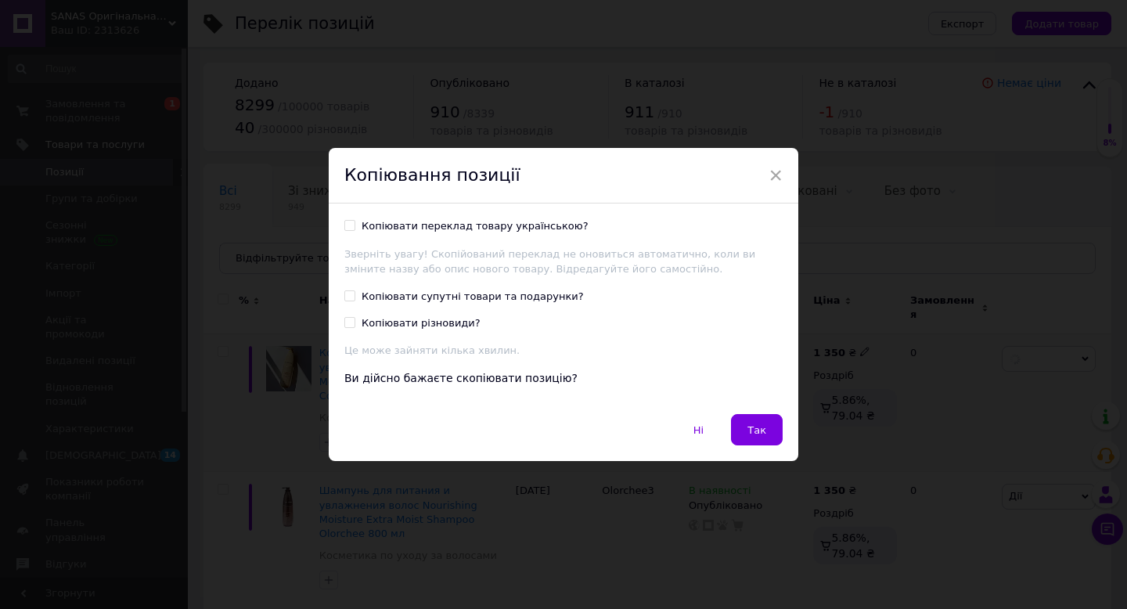
click at [348, 225] on input "Копіювати переклад товару українською?" at bounding box center [349, 225] width 10 height 10
checkbox input "true"
click at [759, 433] on span "Так" at bounding box center [757, 430] width 19 height 12
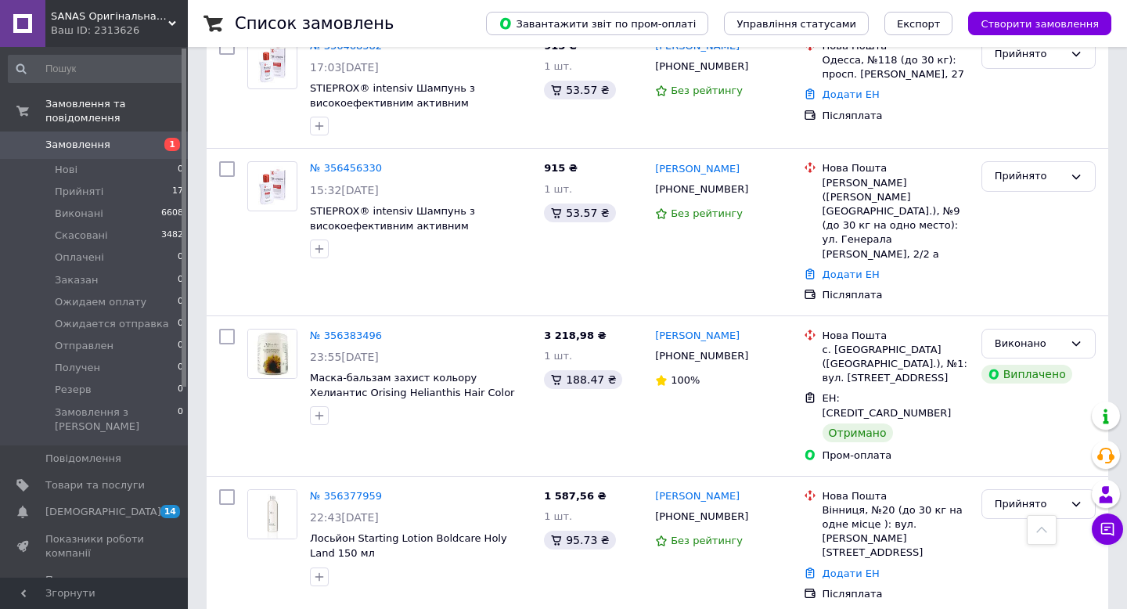
scroll to position [1569, 0]
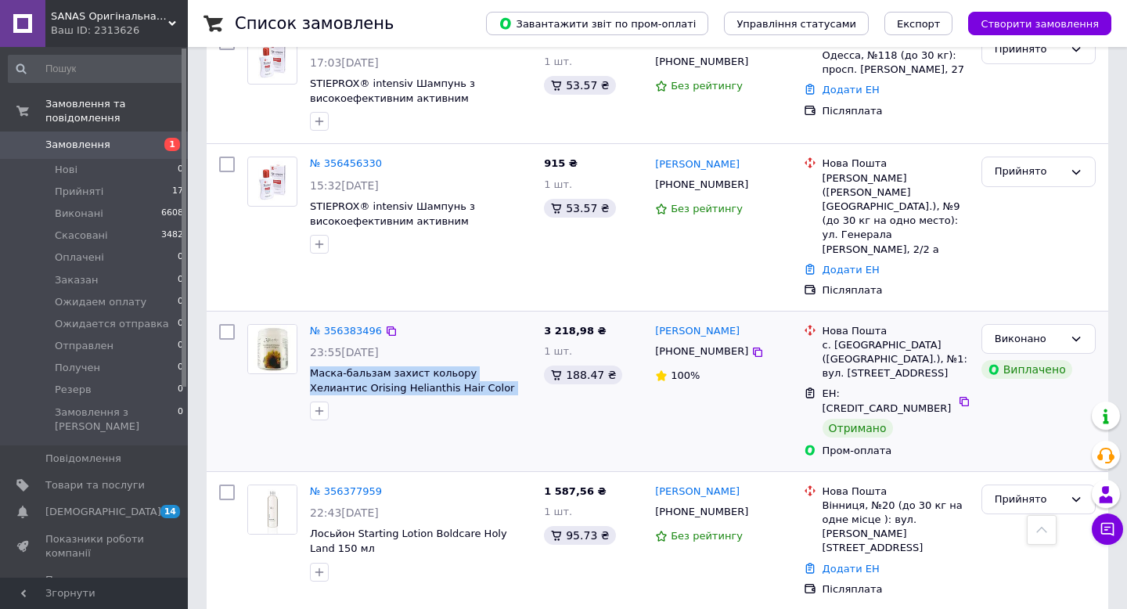
drag, startPoint x: 308, startPoint y: 247, endPoint x: 535, endPoint y: 265, distance: 226.9
click at [535, 318] on div "№ 356383496 23:55, 08.08.2025 Маска-бальзам захист кольору Хелиантис Orising He…" at bounding box center [421, 373] width 234 height 110
copy span "Маска-бальзам захист кольору Хелиантис Orising Helianthis Hair Color Protection…"
click at [364, 325] on link "№ 356383496" at bounding box center [346, 331] width 72 height 12
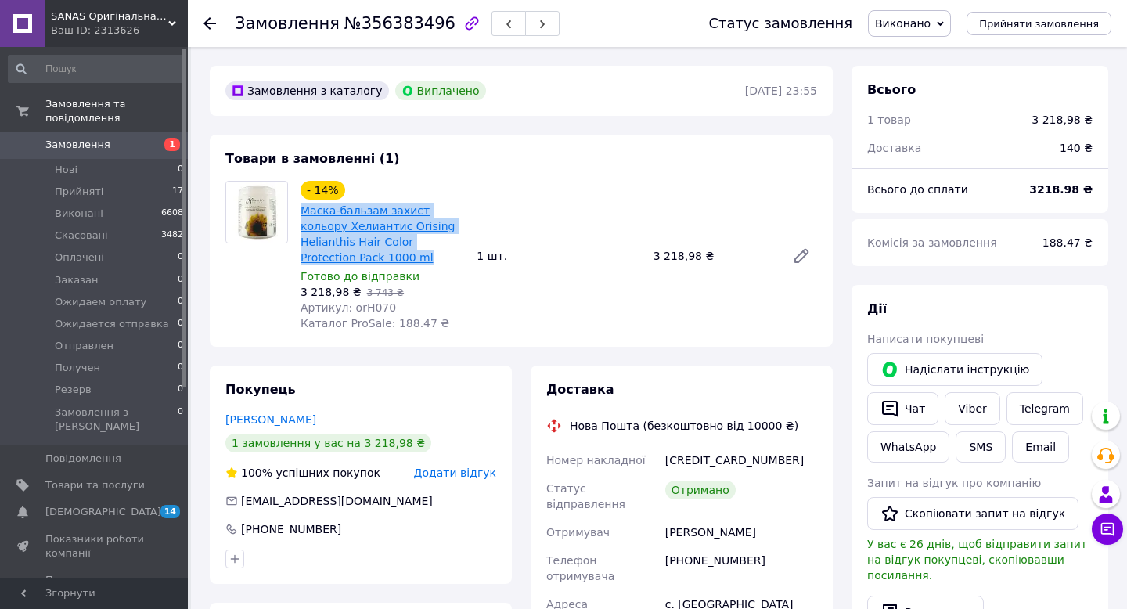
drag, startPoint x: 393, startPoint y: 261, endPoint x: 300, endPoint y: 210, distance: 106.5
click at [301, 210] on span "Маска-бальзам захист кольору Хелиантис Orising Helianthis Hair Color Protection…" at bounding box center [383, 234] width 164 height 63
copy link "Маска-бальзам захист кольору Хелиантис Orising Helianthis Hair Color Protection…"
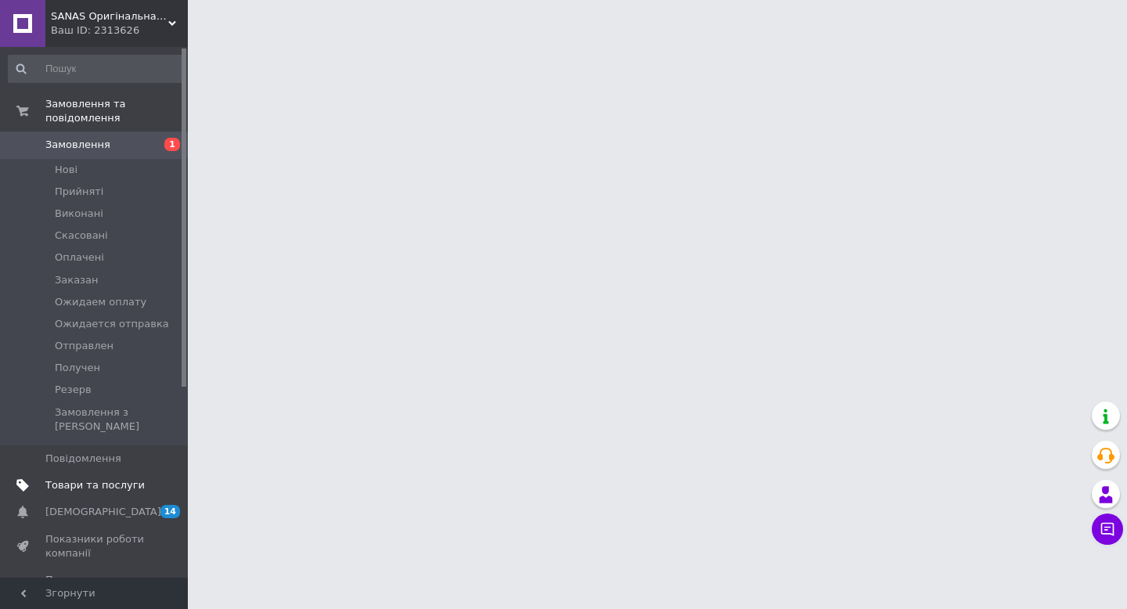
click at [69, 478] on span "Товари та послуги" at bounding box center [94, 485] width 99 height 14
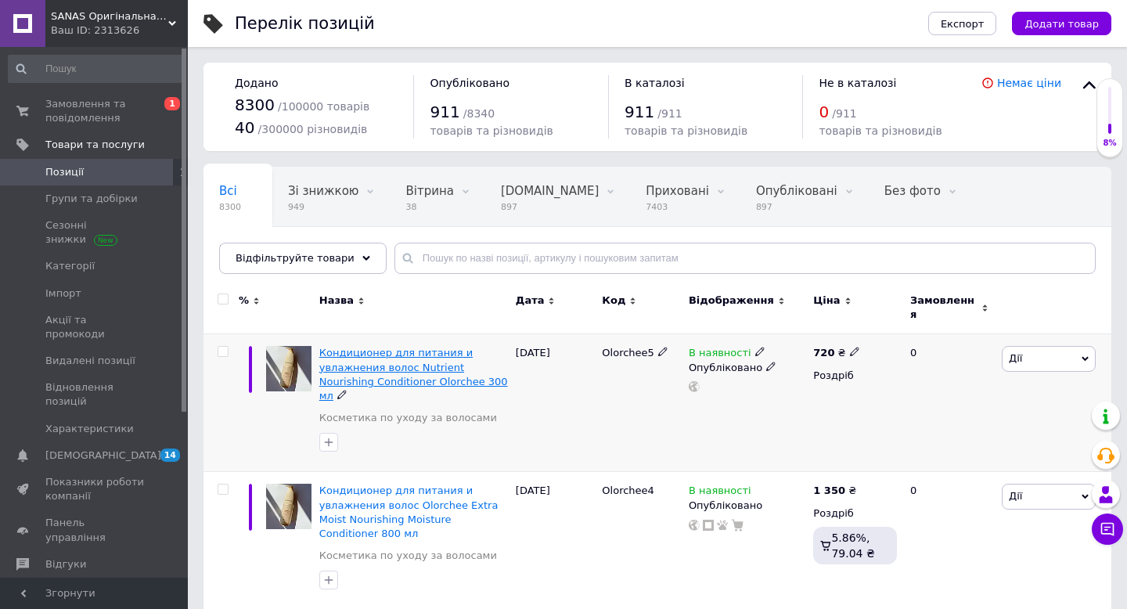
click at [381, 355] on span "Кондиционер для питания и увлажнения волос Nutrient Nourishing Conditioner Olor…" at bounding box center [413, 374] width 189 height 55
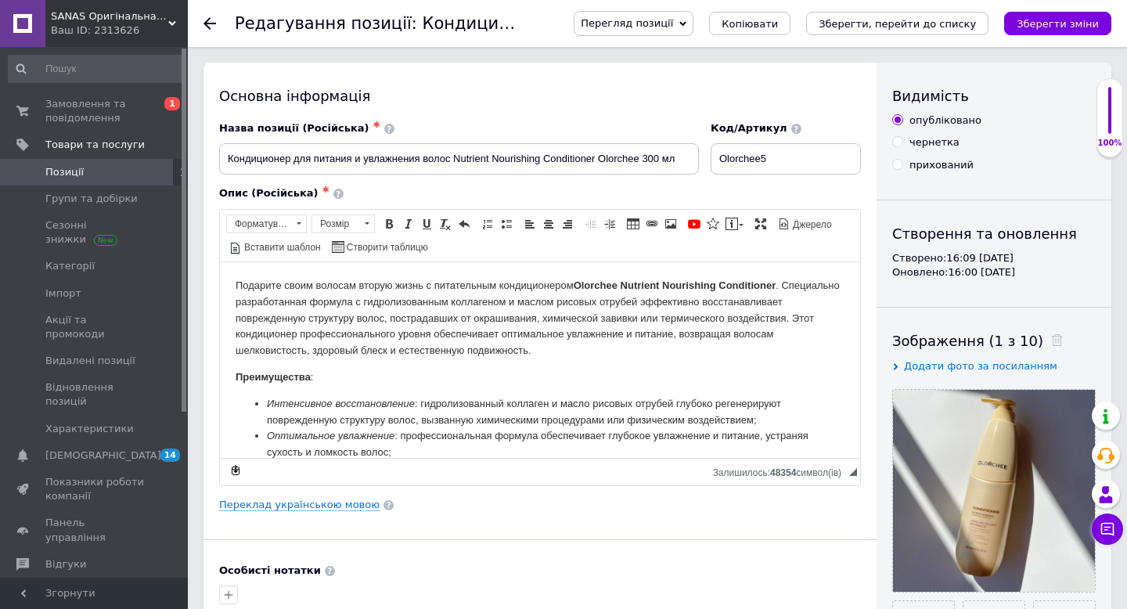
click at [542, 345] on p "Подарите своим волосам вторую жизнь с питательным кондиционером Olorchee Nutrie…" at bounding box center [540, 317] width 609 height 81
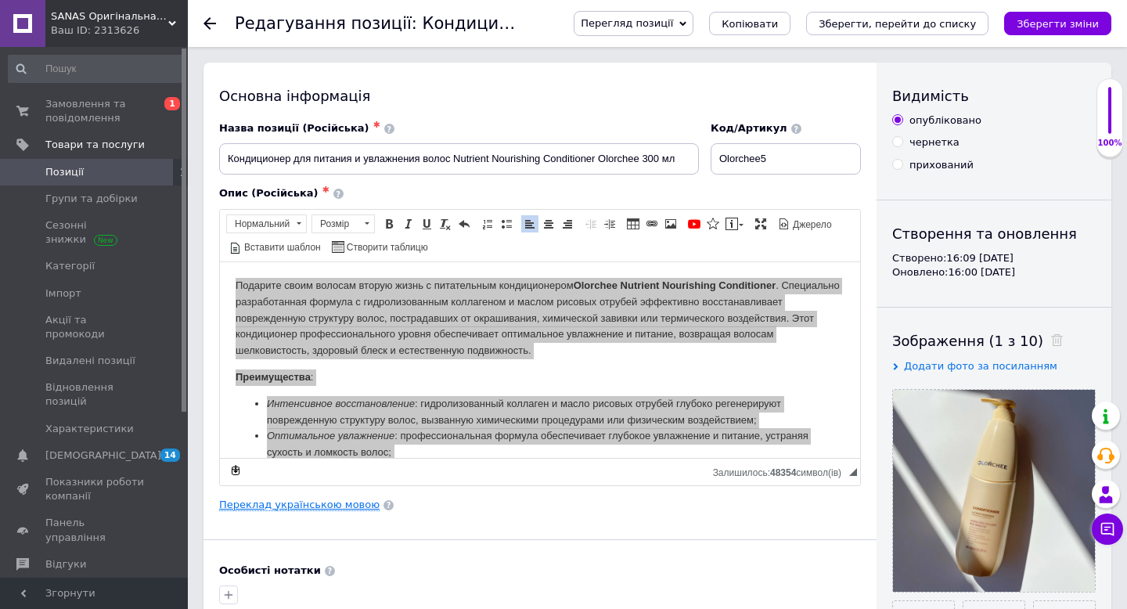
click at [344, 503] on link "Переклад українською мовою" at bounding box center [299, 505] width 160 height 13
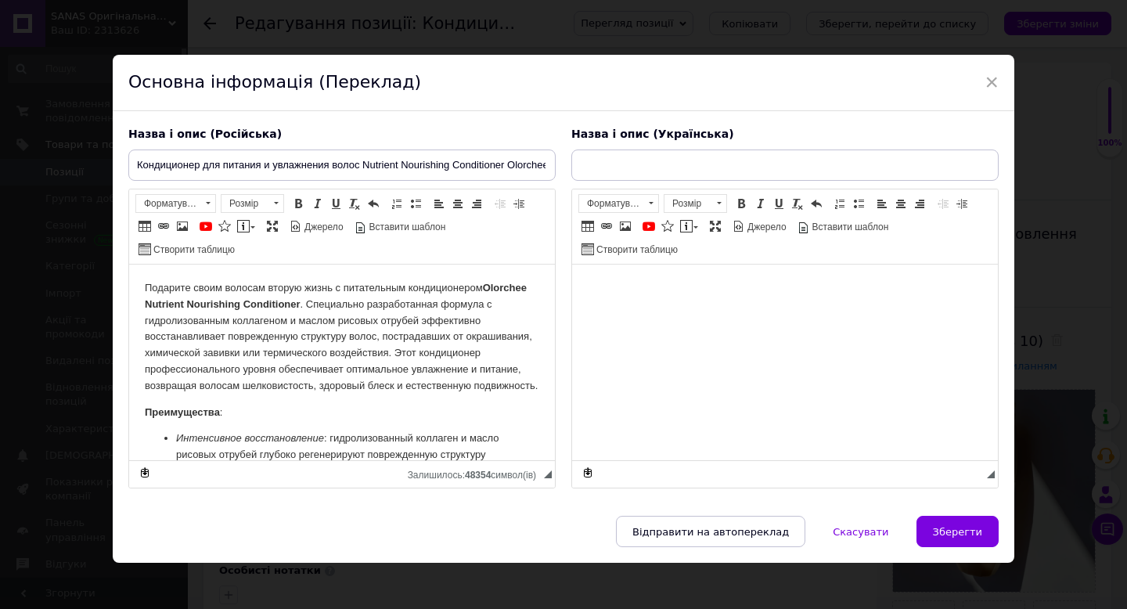
type input "Кондиціонер для живлення та зволоження волосся Nutrient Nourishing Conditioner …"
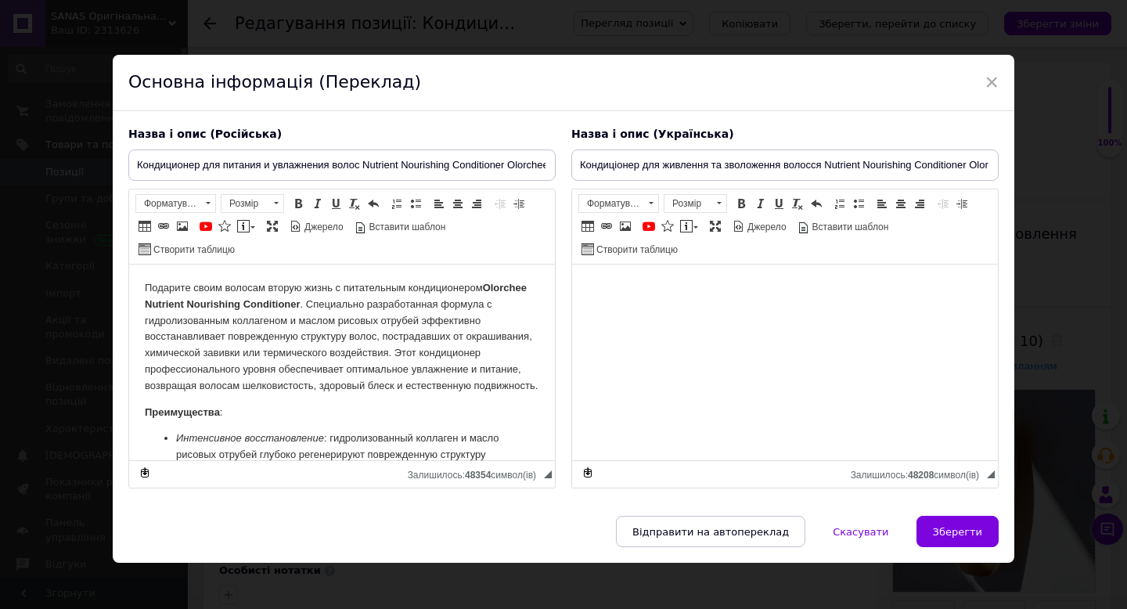
click at [359, 395] on p "Подарите своим волосам вторую жизнь с питательным кондиционером Olorchee Nutrie…" at bounding box center [342, 337] width 395 height 114
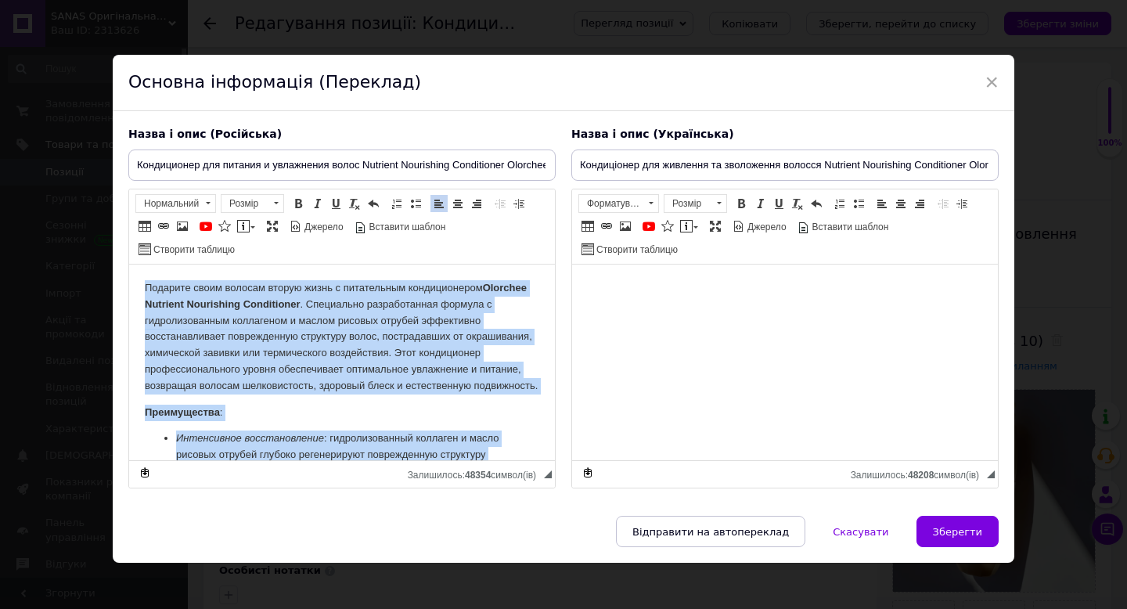
copy body "Loremips dolor sitamet consec adipi e seddoeiusmo temporincidid Utlabore Etdolo…"
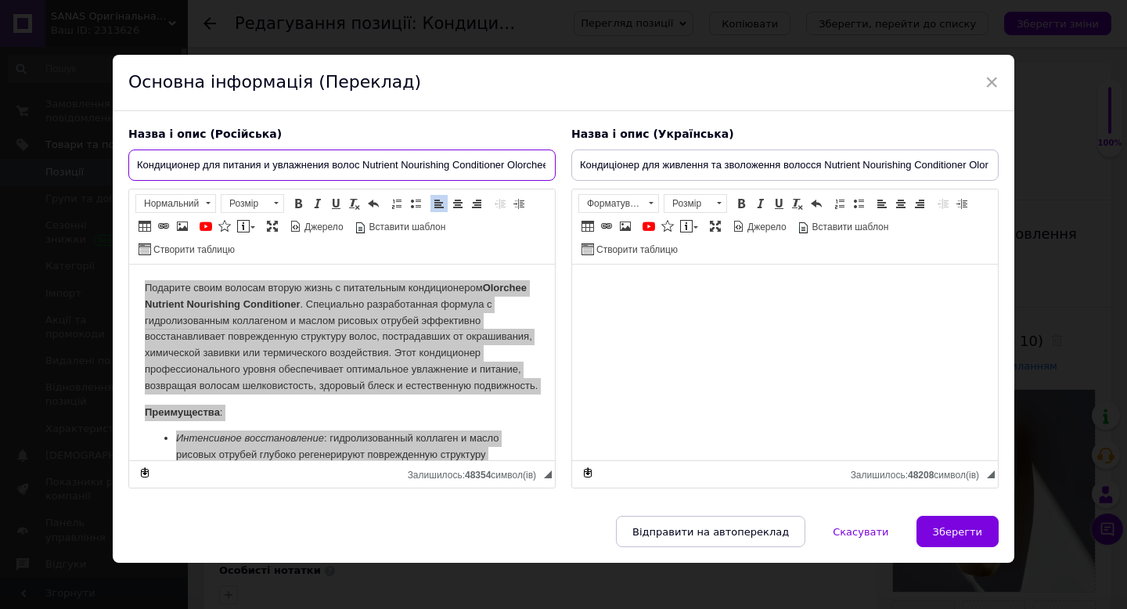
click at [428, 170] on input "Кондиционер для питания и увлажнения волос Nutrient Nourishing Conditioner Olor…" at bounding box center [341, 165] width 427 height 31
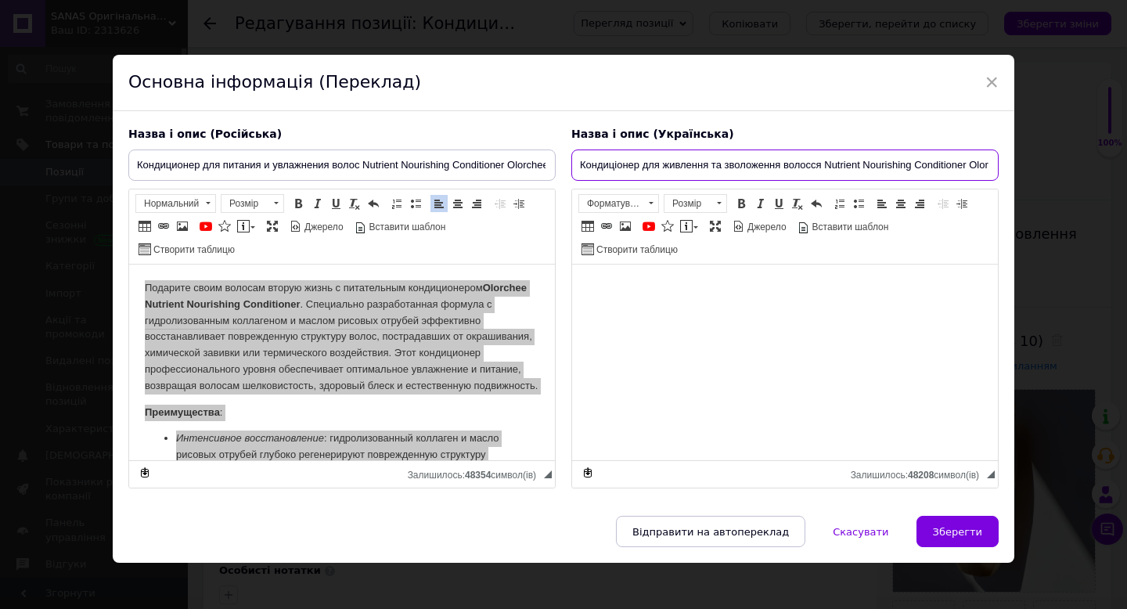
click at [616, 167] on input "Кондиціонер для живлення та зволоження волосся Nutrient Nourishing Conditioner …" at bounding box center [784, 165] width 427 height 31
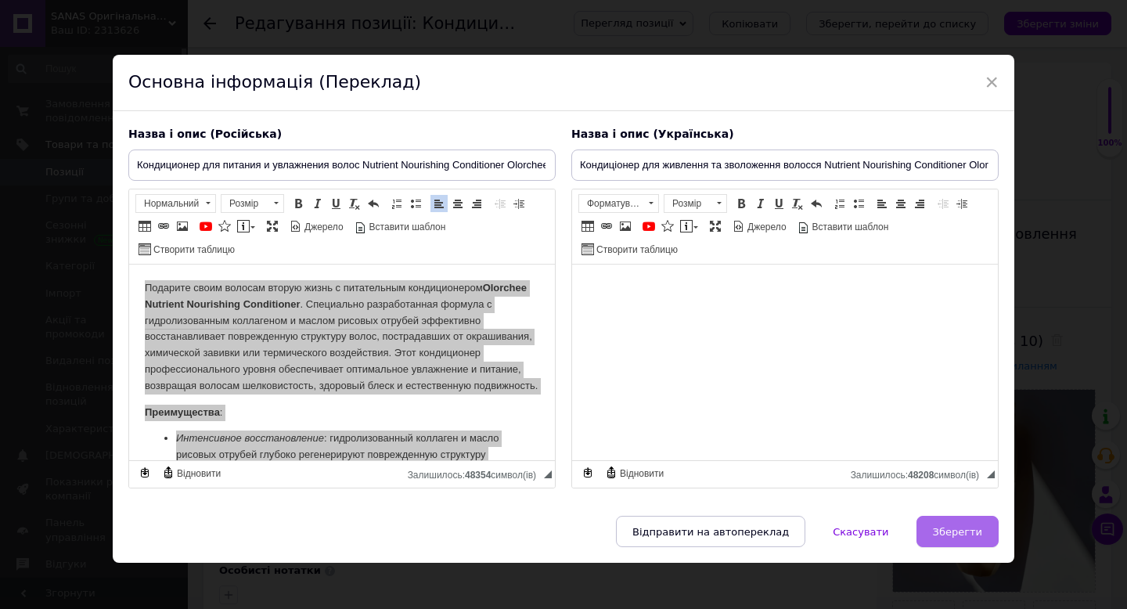
click at [952, 532] on span "Зберегти" at bounding box center [957, 532] width 49 height 12
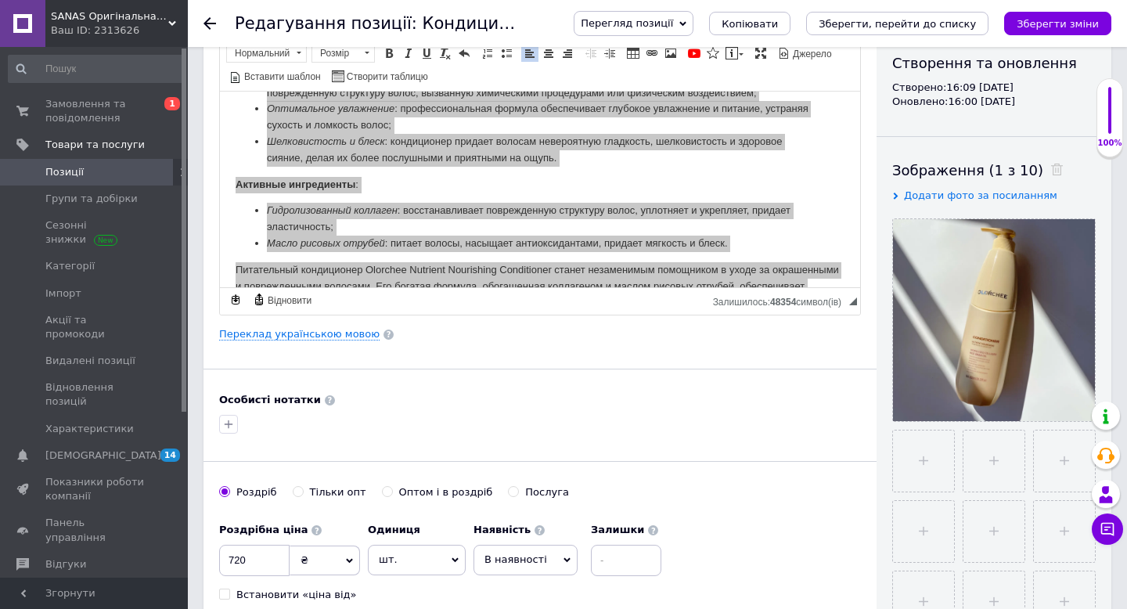
scroll to position [171, 0]
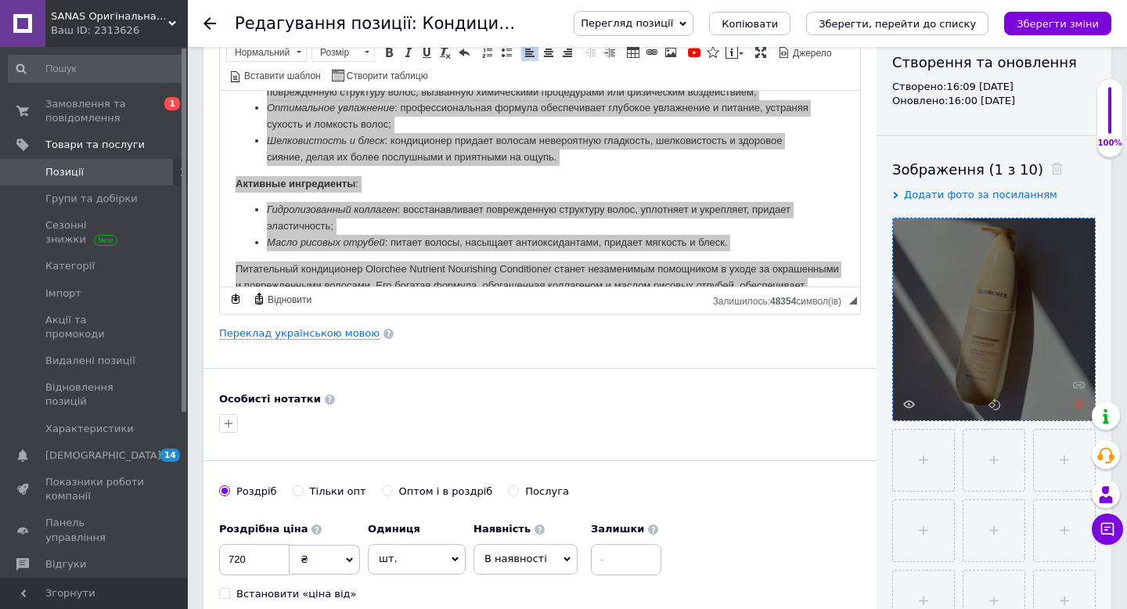
click at [1080, 405] on icon at bounding box center [1079, 404] width 12 height 12
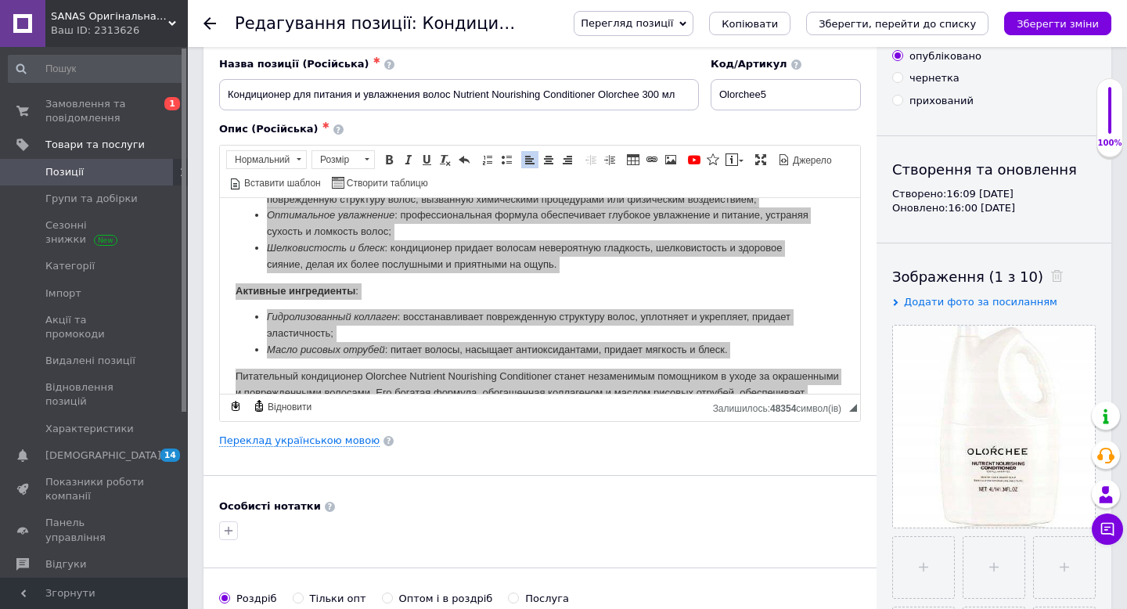
scroll to position [0, 0]
